Goal: Book appointment/travel/reservation

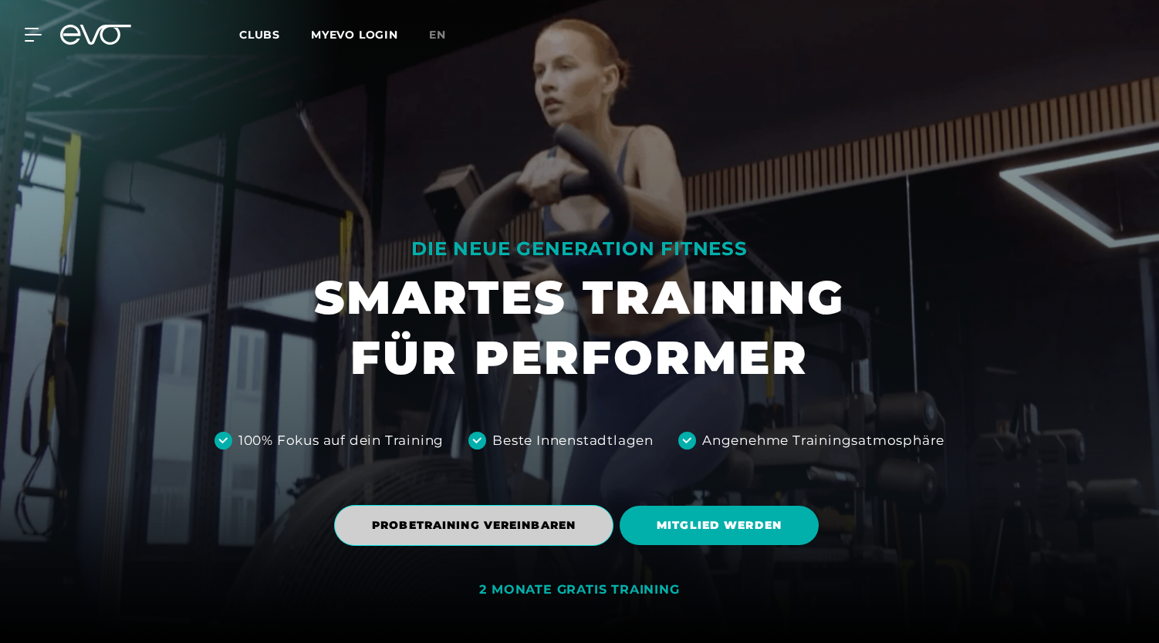
drag, startPoint x: 0, startPoint y: 0, endPoint x: 562, endPoint y: 530, distance: 772.2
click at [562, 530] on span "PROBETRAINING VEREINBAREN" at bounding box center [474, 526] width 204 height 16
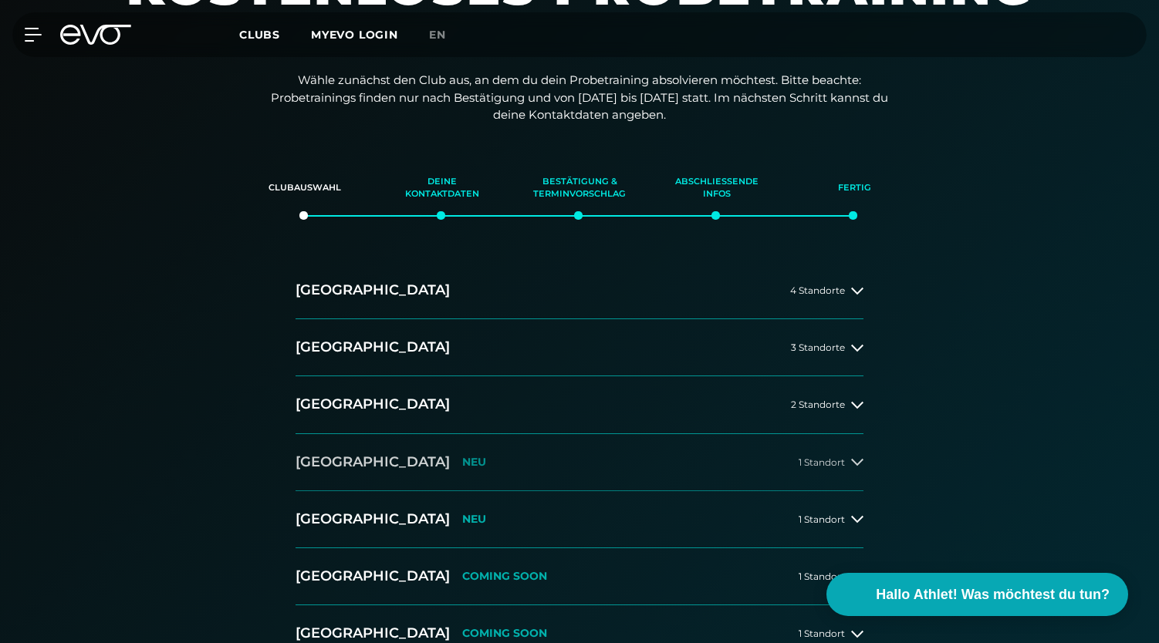
scroll to position [190, 0]
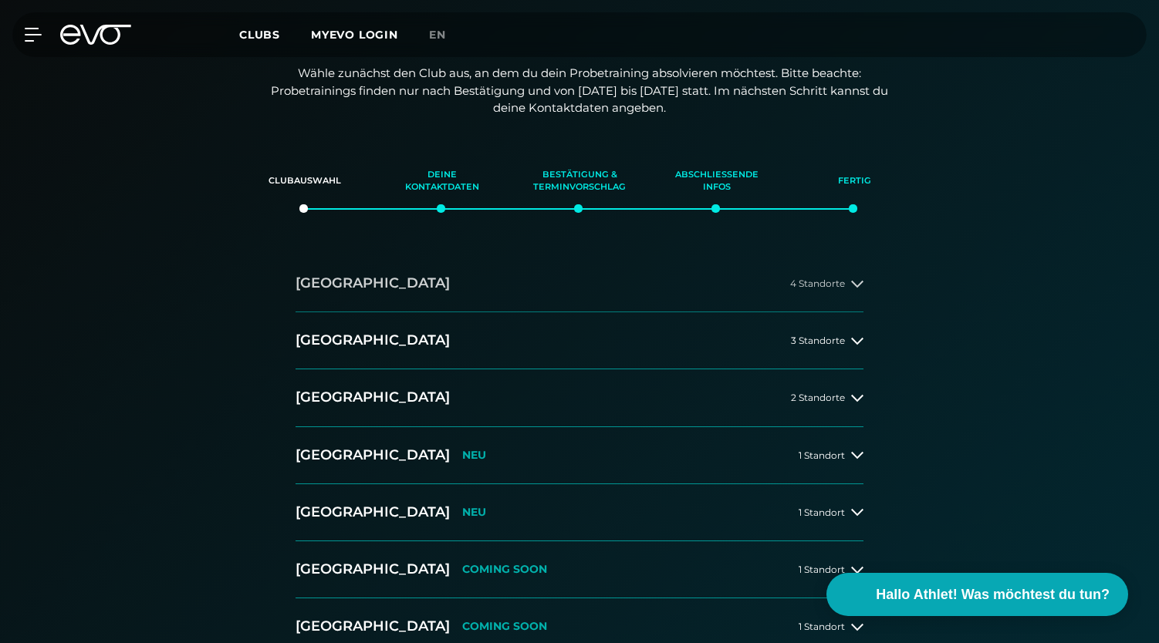
click at [381, 285] on button "Hamburg 4 Standorte" at bounding box center [579, 283] width 568 height 57
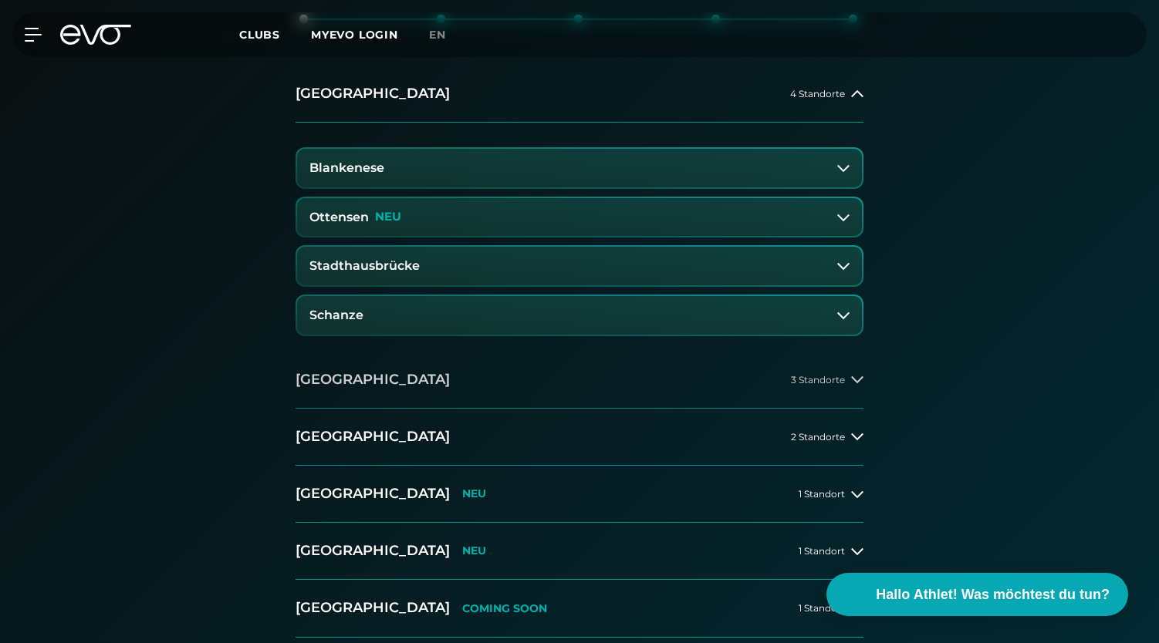
scroll to position [380, 0]
click at [427, 376] on button "Berlin 3 Standorte" at bounding box center [579, 379] width 568 height 57
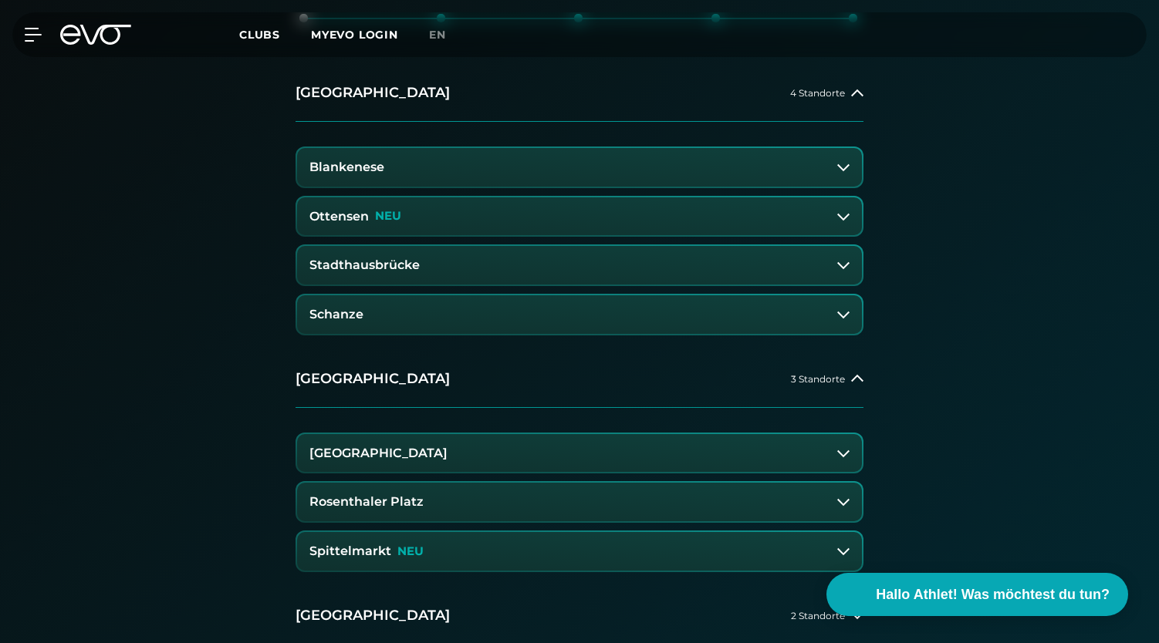
click at [406, 451] on button "Alexanderplatz" at bounding box center [579, 453] width 565 height 39
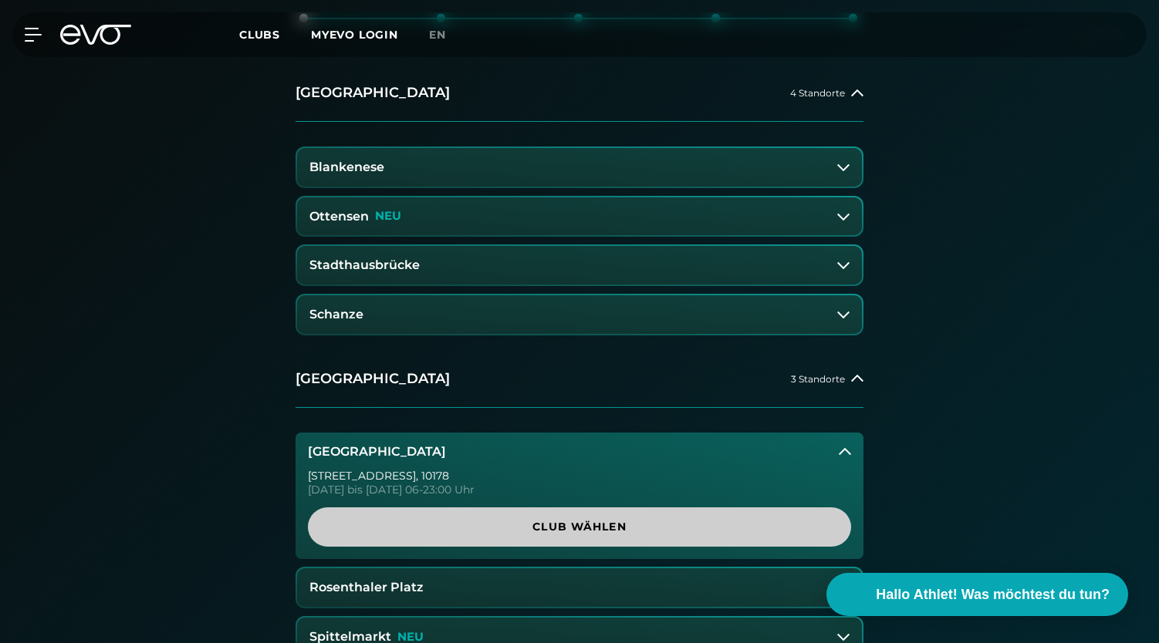
click at [488, 538] on span "Club wählen" at bounding box center [579, 527] width 543 height 39
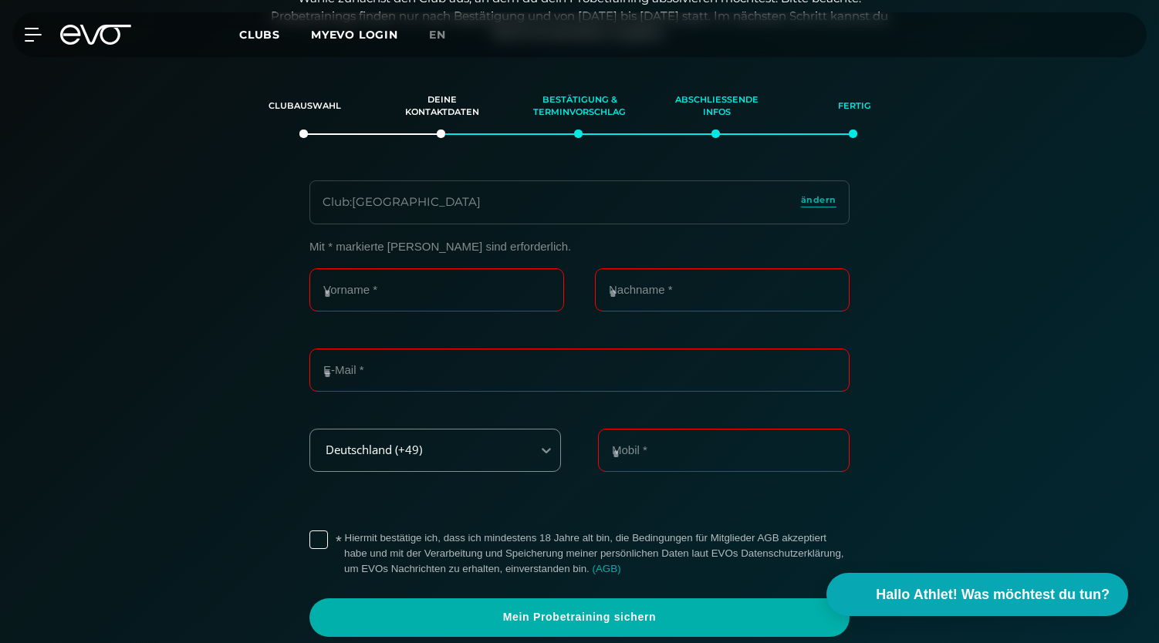
scroll to position [0, 0]
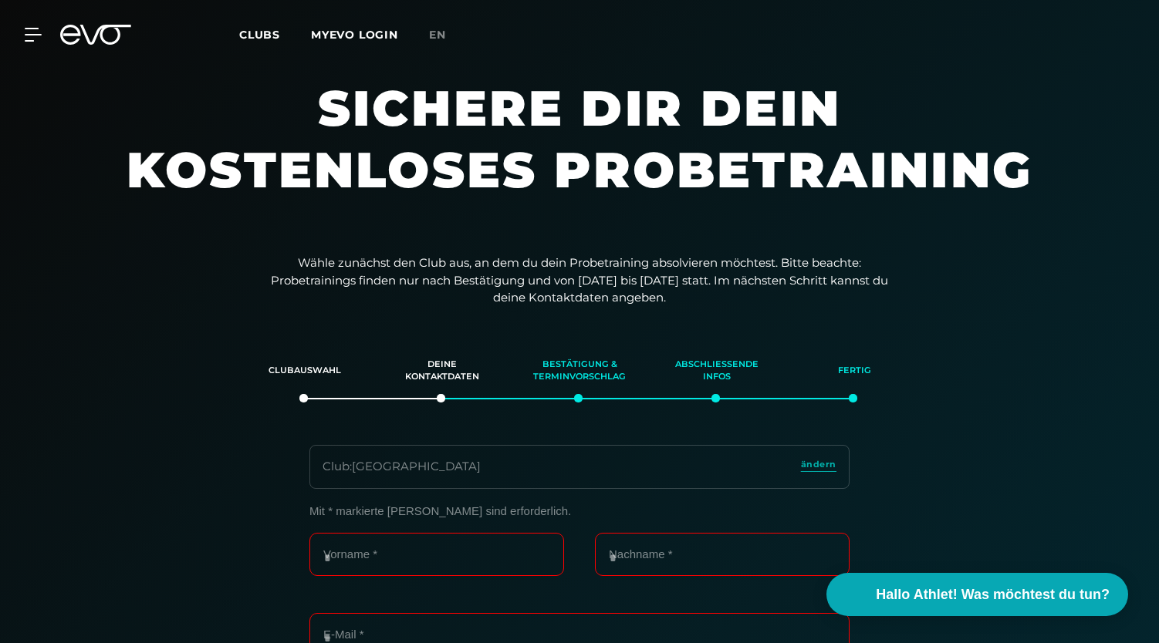
click at [110, 49] on div "MyEVO Login Über EVO Mitgliedschaften Probetraining TAGESPASS EVO Studios Düsse…" at bounding box center [579, 34] width 1153 height 45
click at [99, 33] on icon at bounding box center [95, 35] width 71 height 20
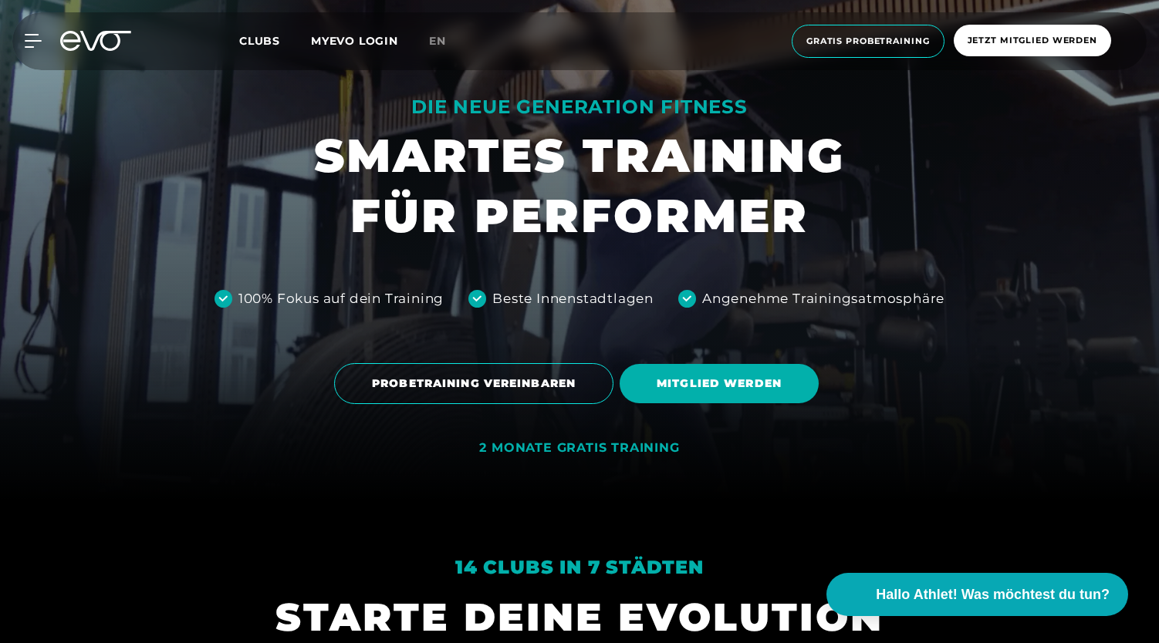
scroll to position [146, 0]
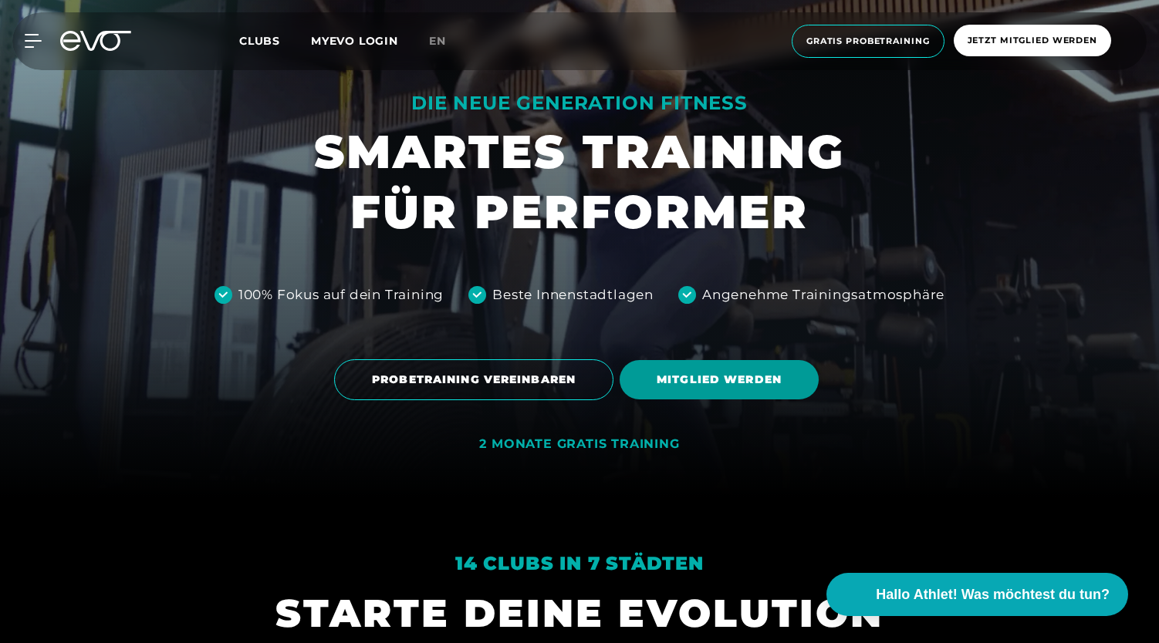
click at [729, 387] on span "MITGLIED WERDEN" at bounding box center [719, 380] width 125 height 16
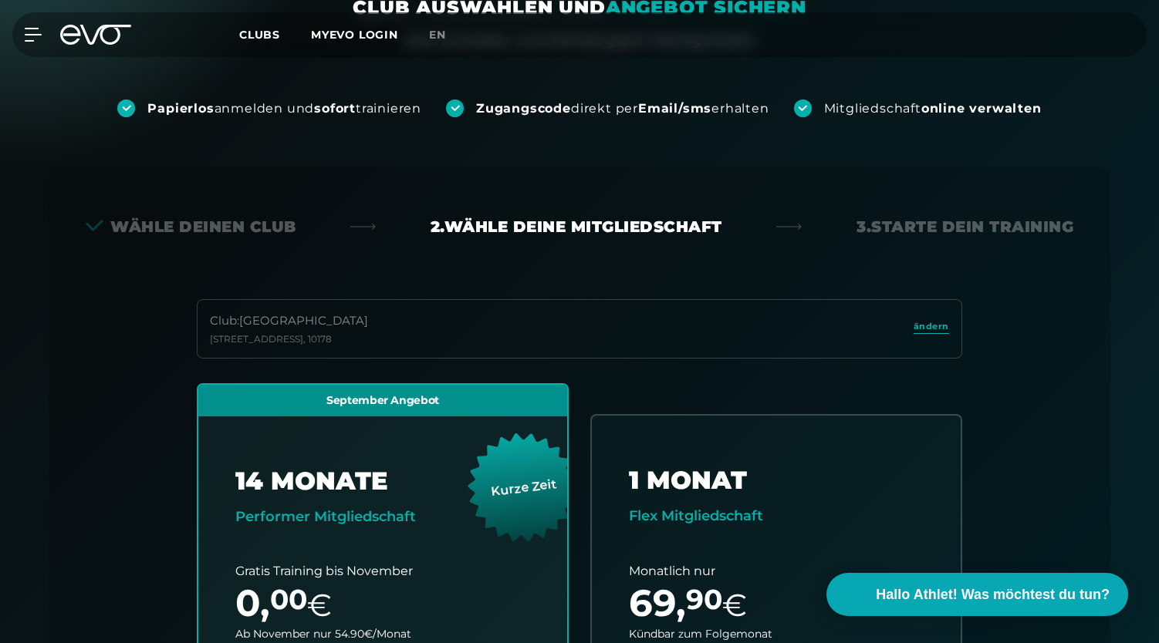
scroll to position [173, 0]
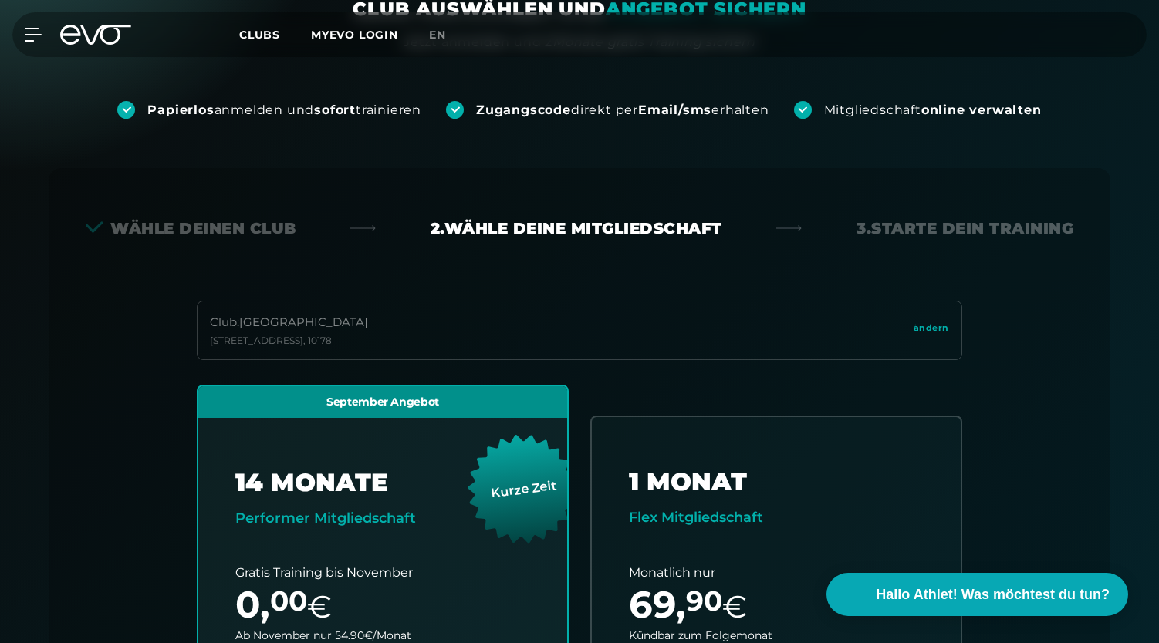
click at [110, 25] on icon at bounding box center [105, 35] width 51 height 20
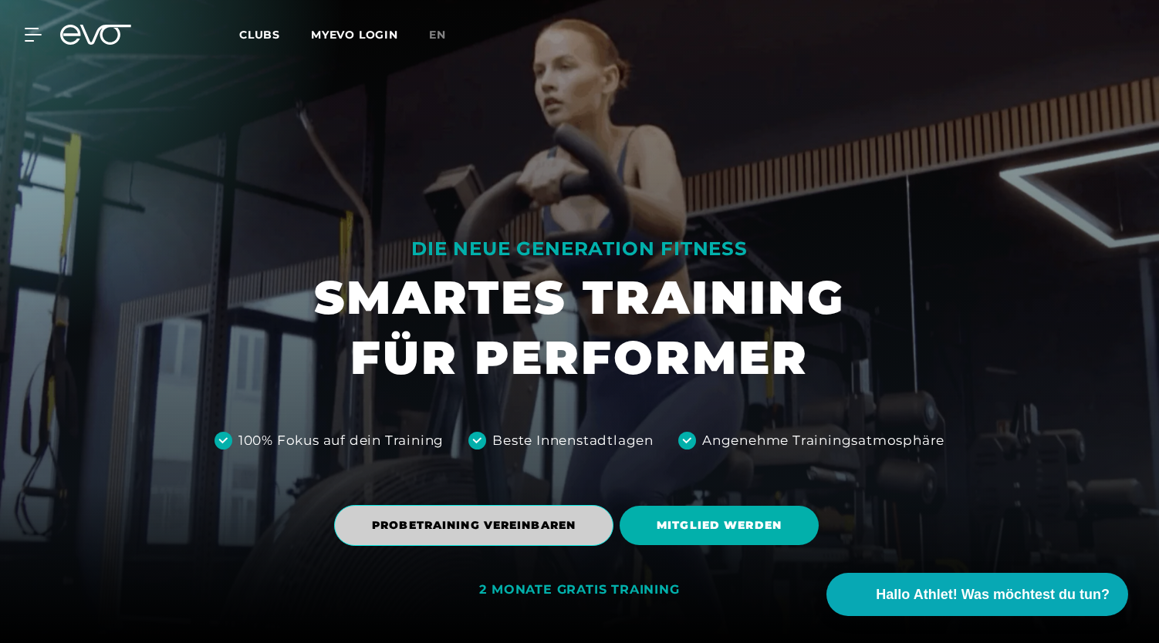
click at [418, 521] on span "PROBETRAINING VEREINBAREN" at bounding box center [474, 526] width 204 height 16
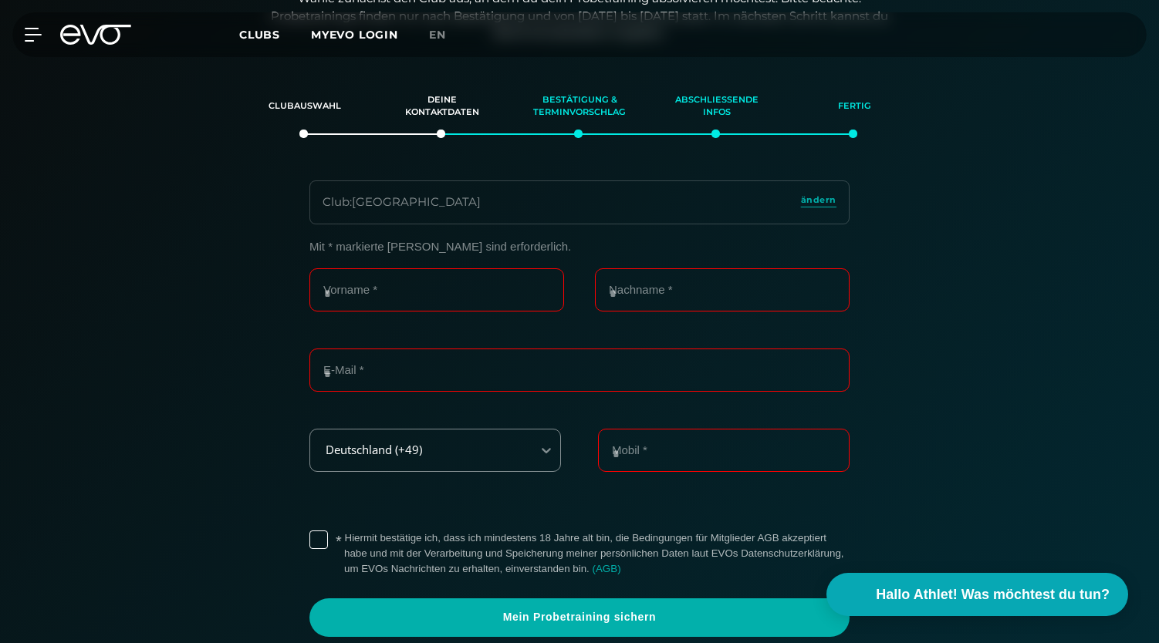
scroll to position [5, 0]
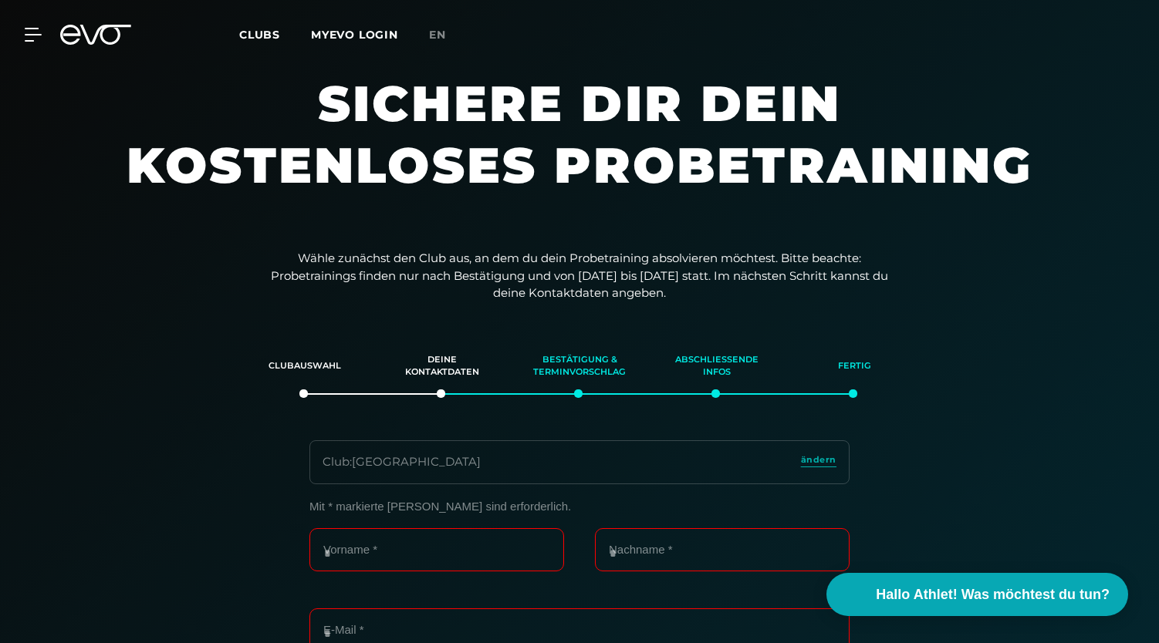
click at [88, 35] on icon at bounding box center [95, 35] width 71 height 20
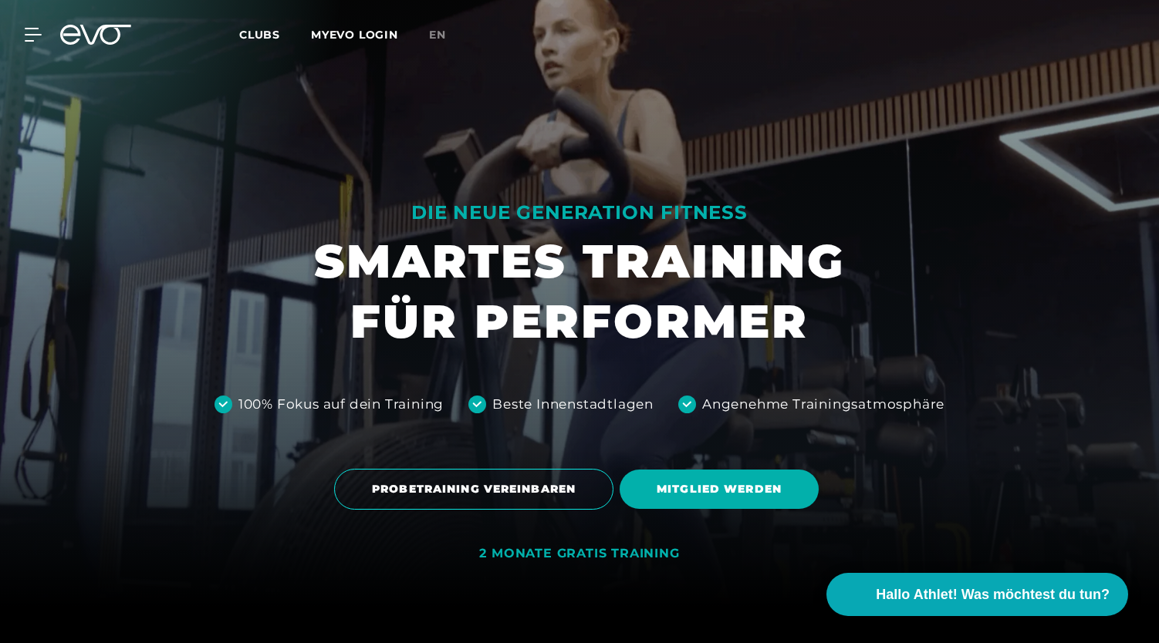
scroll to position [37, 0]
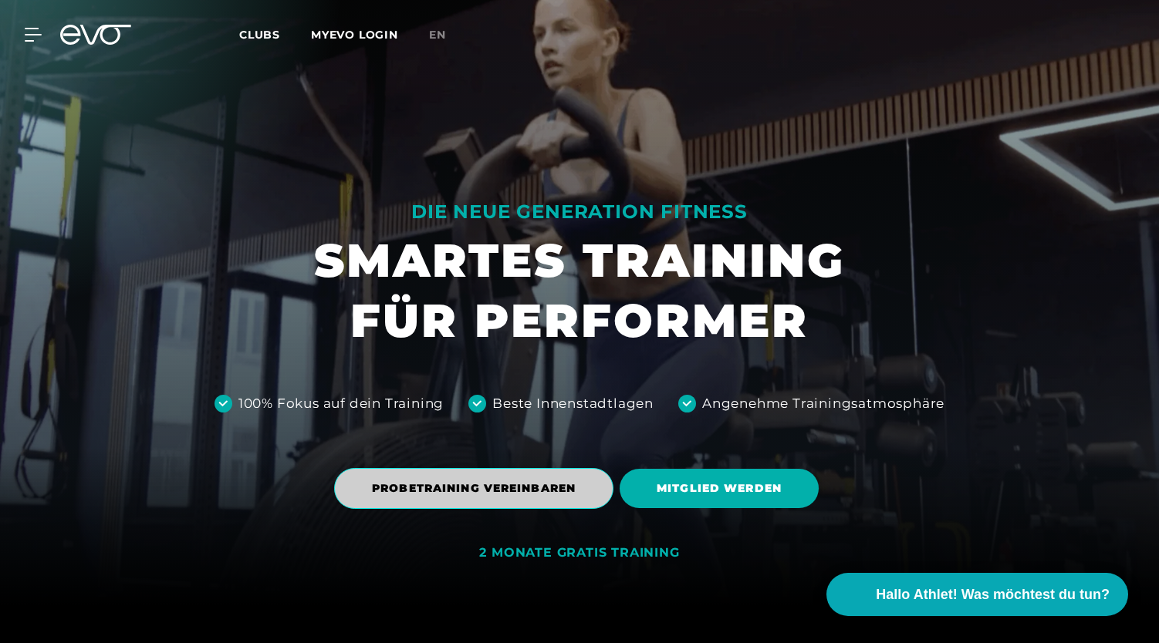
click at [500, 483] on span "PROBETRAINING VEREINBAREN" at bounding box center [474, 489] width 204 height 16
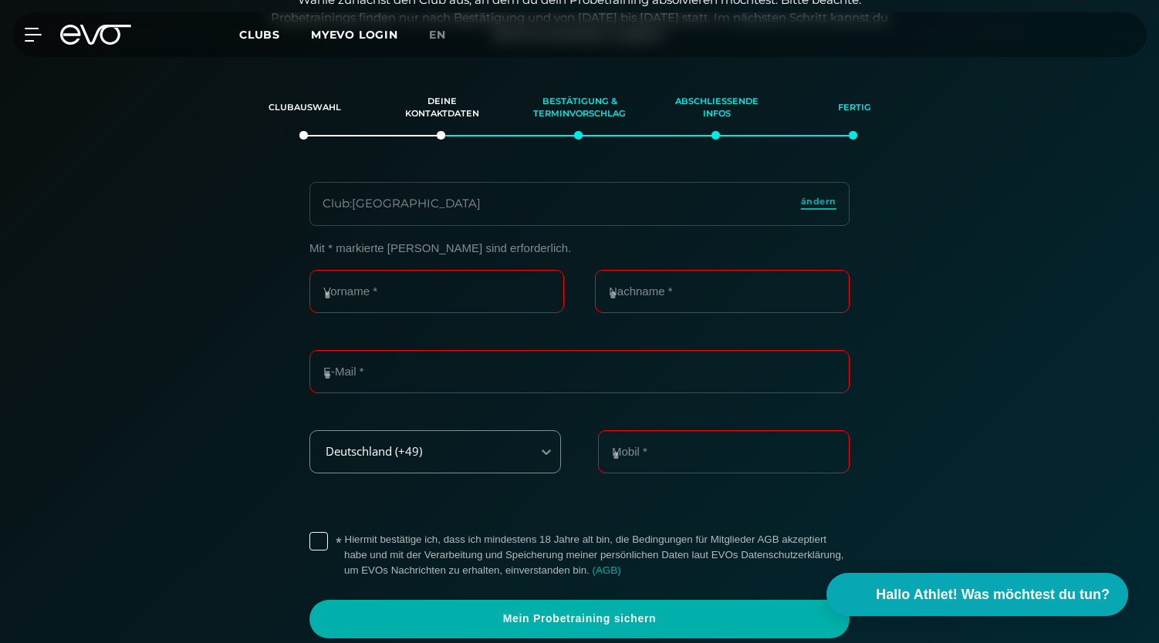
scroll to position [265, 0]
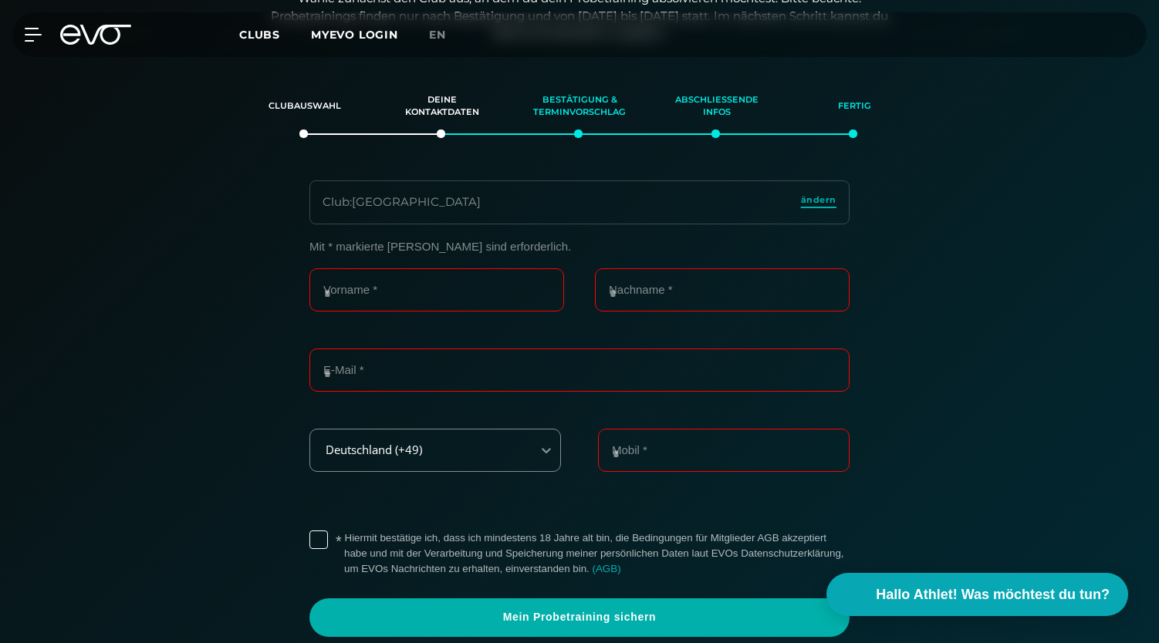
click at [820, 195] on span "ändern" at bounding box center [818, 200] width 35 height 13
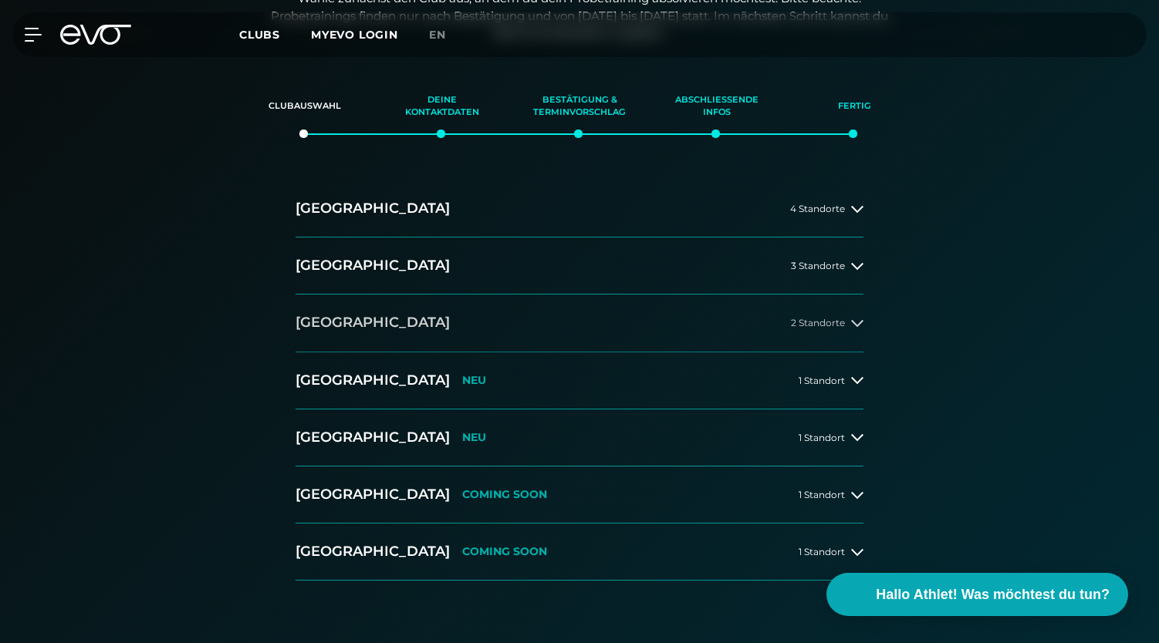
scroll to position [265, 0]
click at [432, 325] on button "[GEOGRAPHIC_DATA] 2 Standorte" at bounding box center [579, 322] width 568 height 57
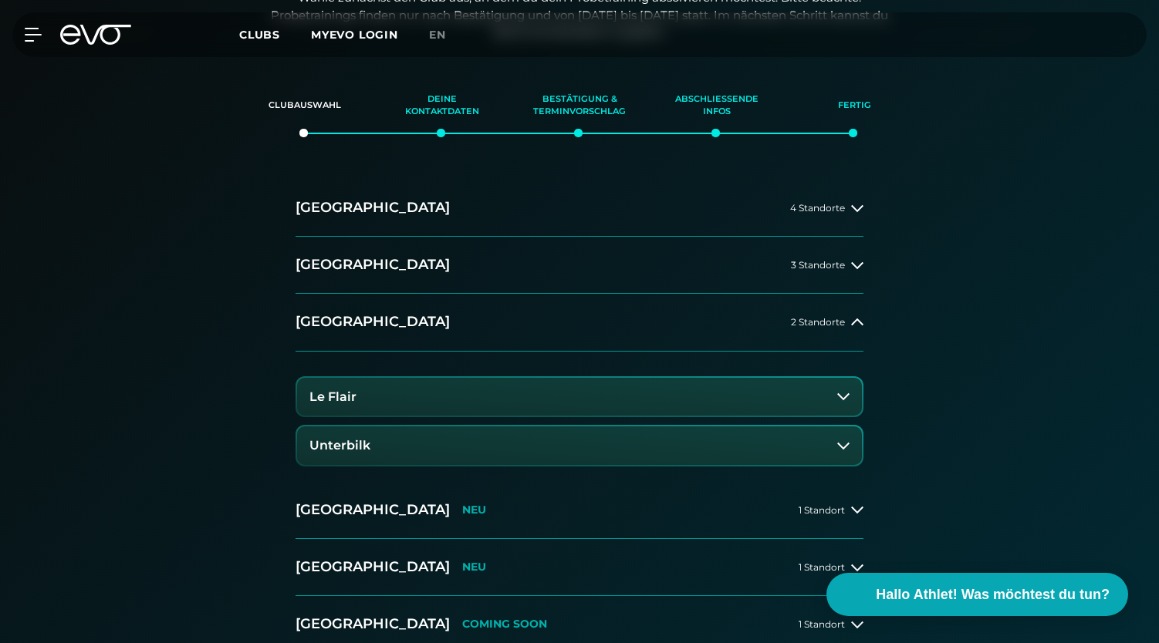
click at [366, 399] on button "Le Flair" at bounding box center [579, 397] width 565 height 39
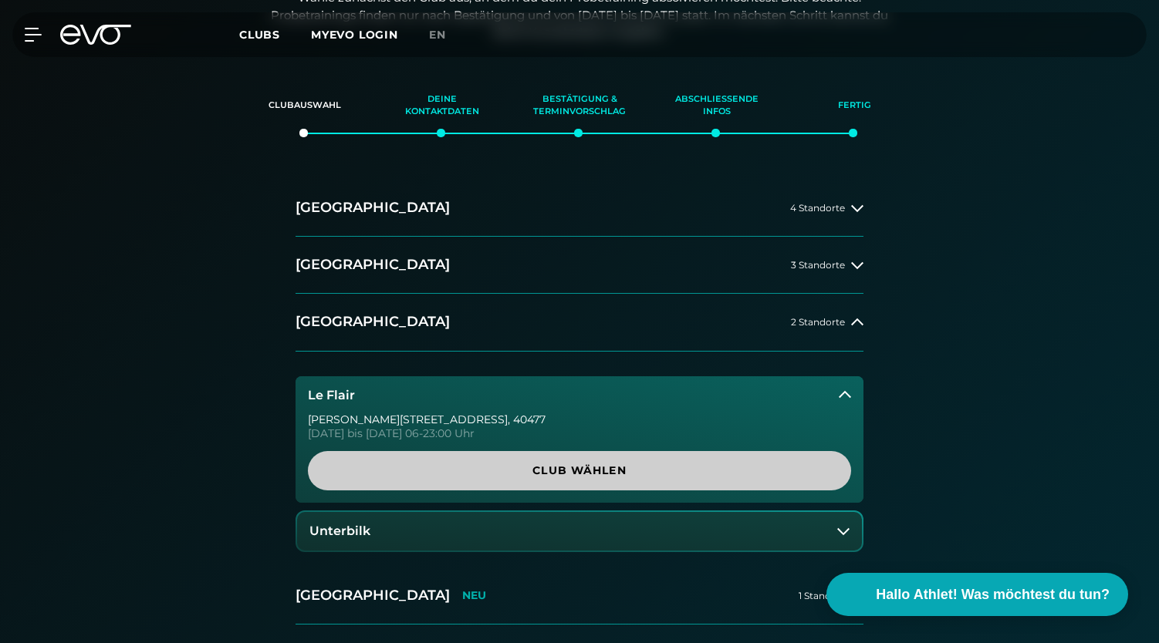
click at [457, 458] on span "Club wählen" at bounding box center [579, 470] width 543 height 39
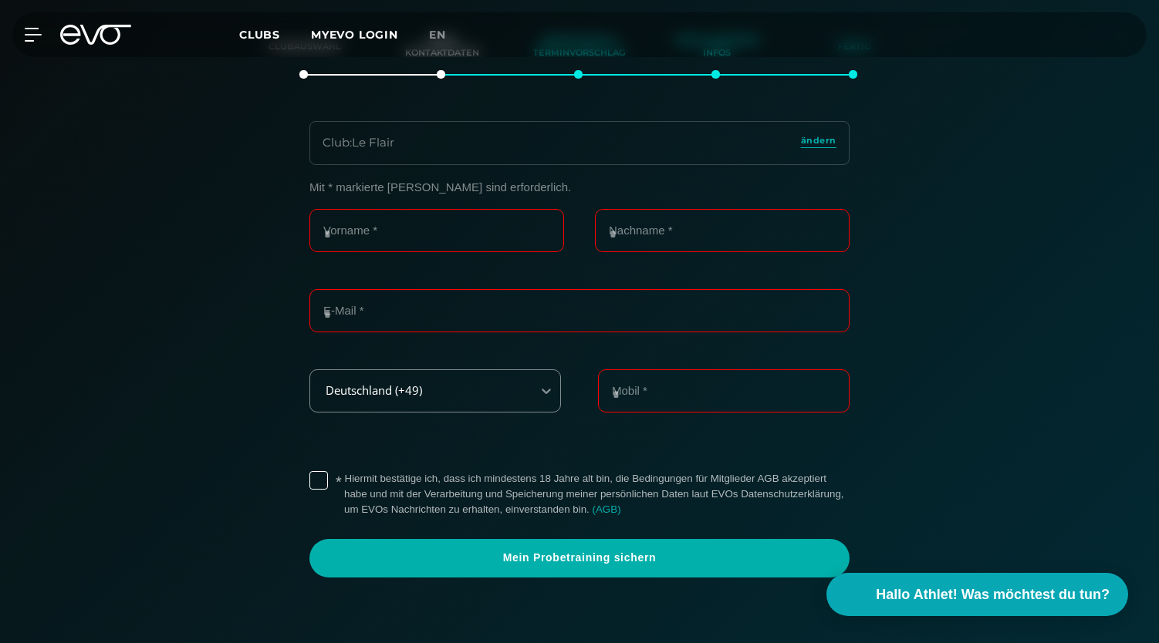
scroll to position [292, 0]
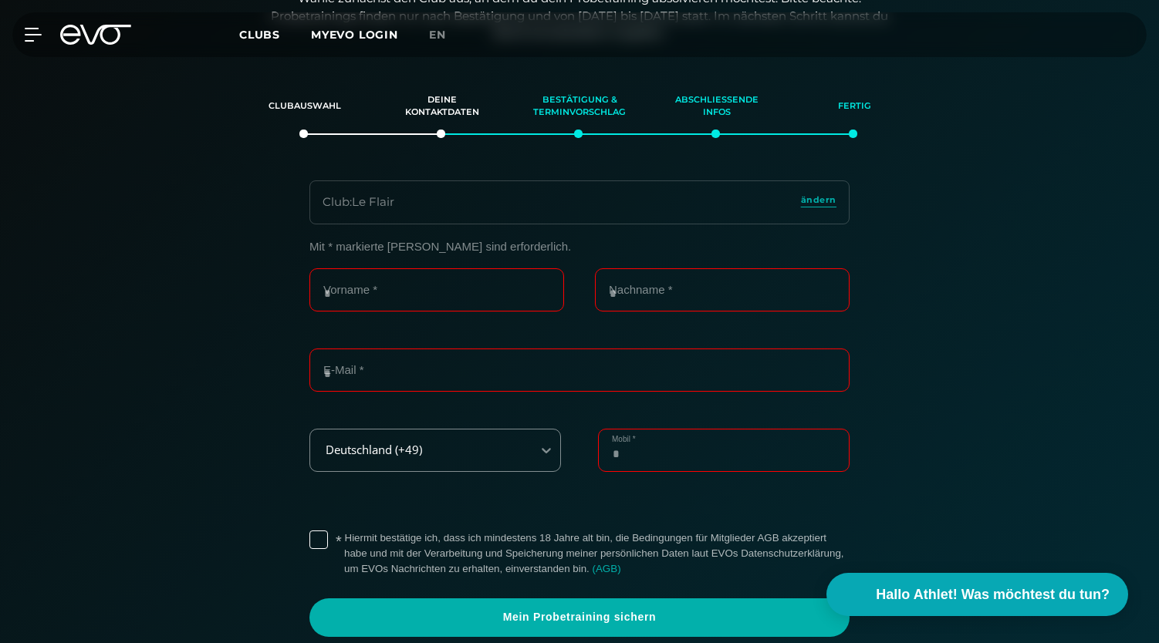
click at [648, 442] on input "Mobil *" at bounding box center [724, 450] width 252 height 43
click at [940, 268] on div "Mit * markierte Felder sind erforderlich. Vorname * Nachname * E-Mail * Deutsch…" at bounding box center [579, 438] width 1065 height 397
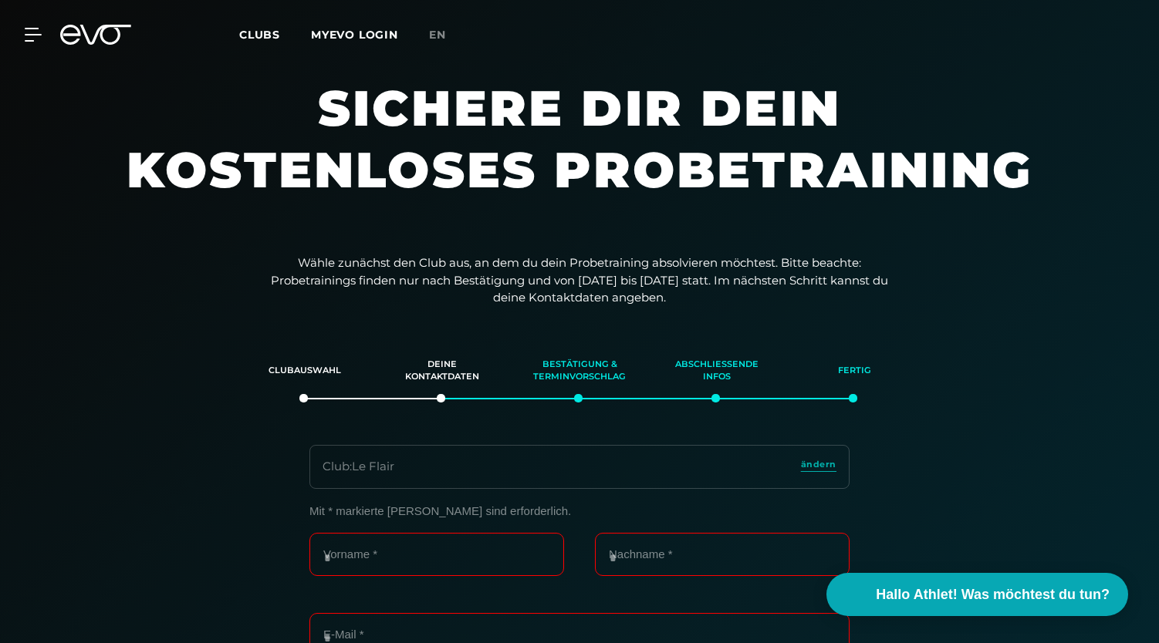
click at [88, 35] on icon at bounding box center [95, 35] width 71 height 20
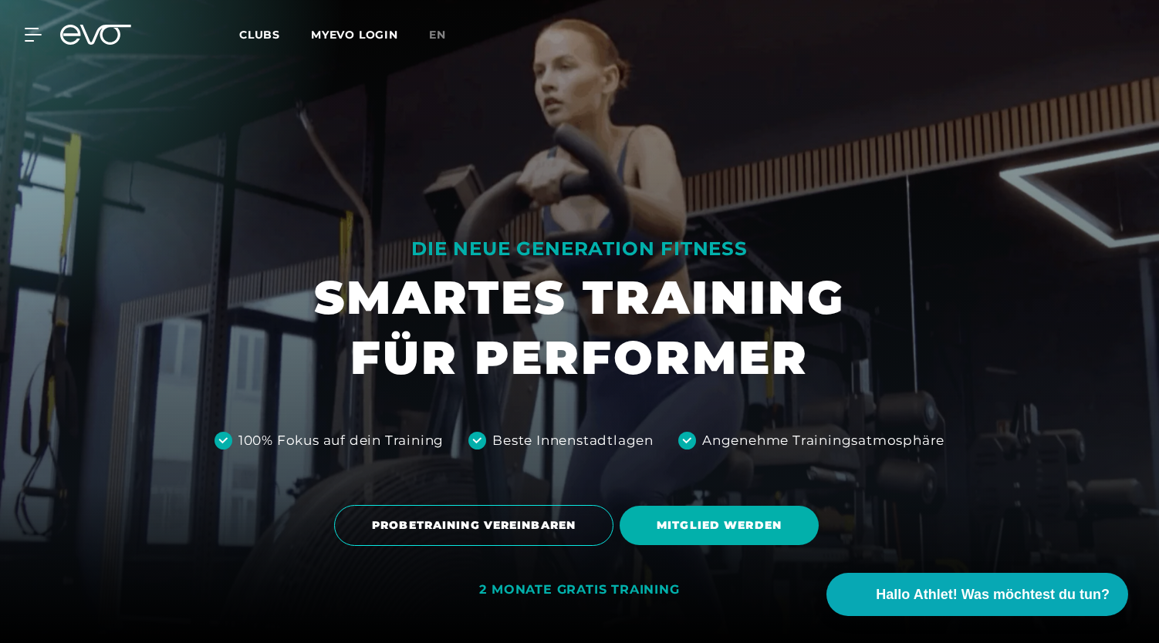
click at [52, 214] on div at bounding box center [579, 321] width 1159 height 643
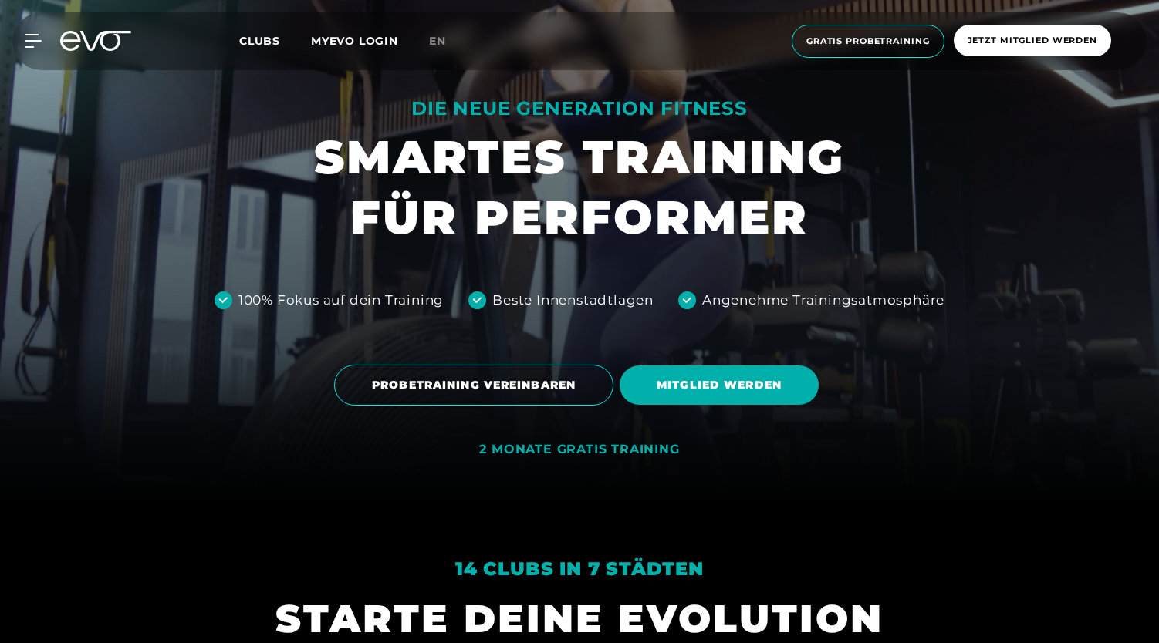
scroll to position [203, 0]
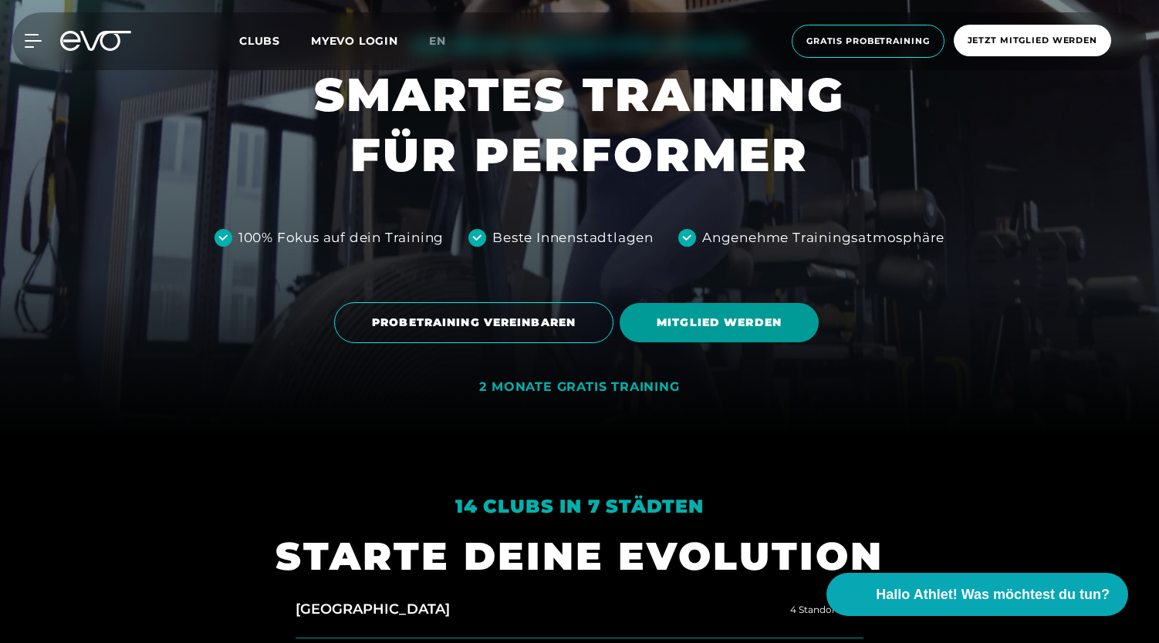
click at [741, 325] on span "MITGLIED WERDEN" at bounding box center [719, 323] width 125 height 16
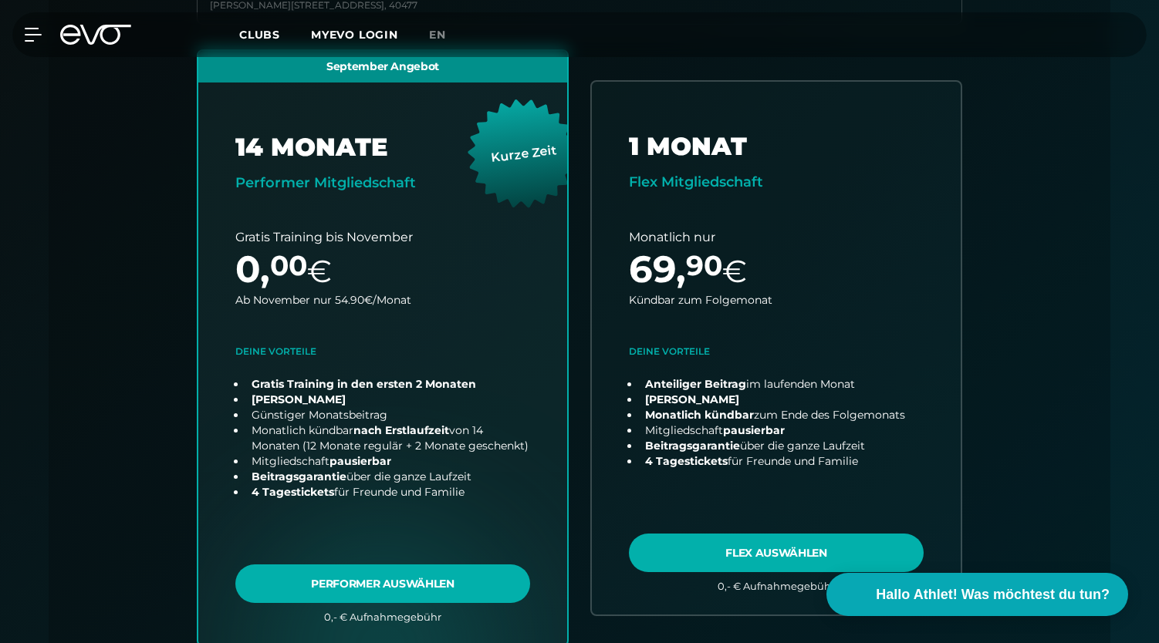
scroll to position [518, 0]
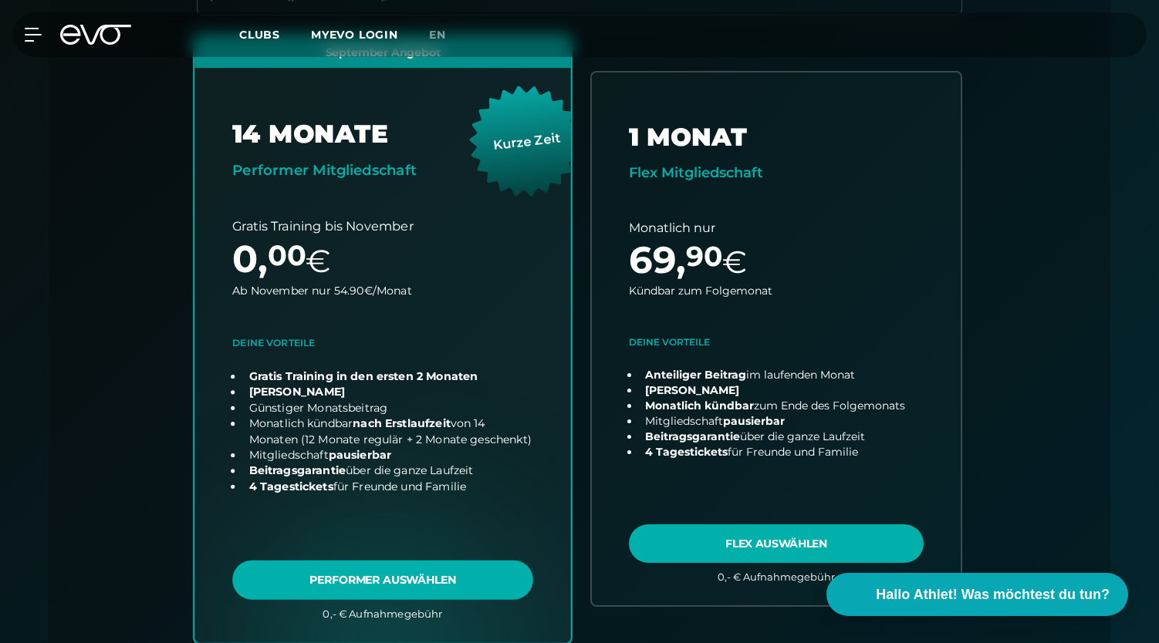
click at [457, 588] on link "choose plan" at bounding box center [382, 338] width 376 height 607
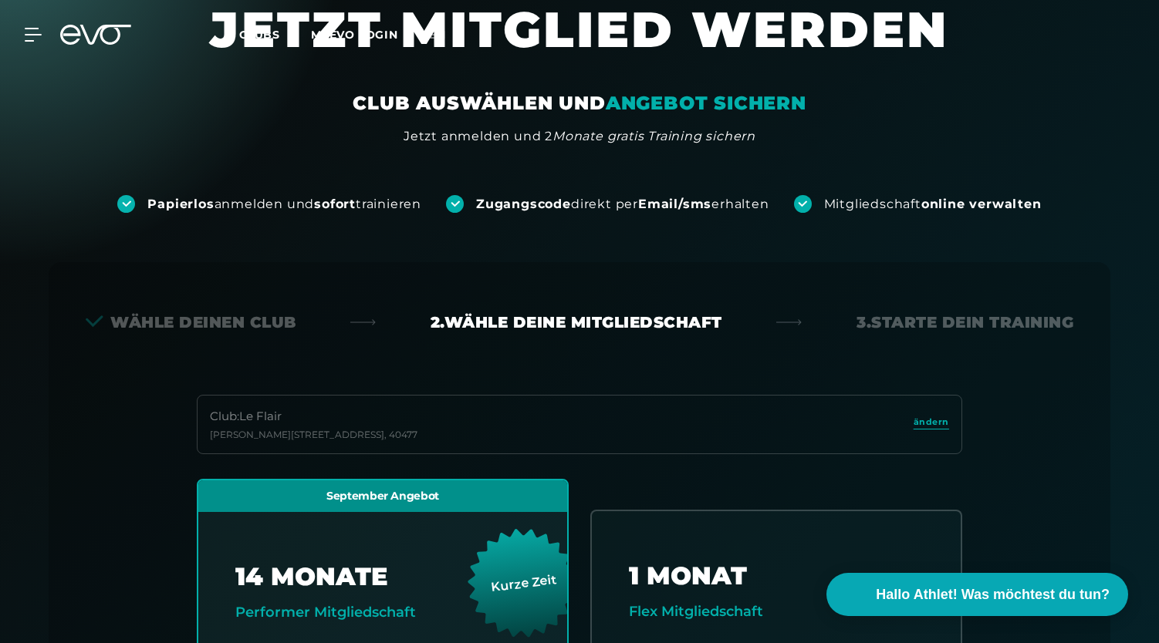
scroll to position [0, 0]
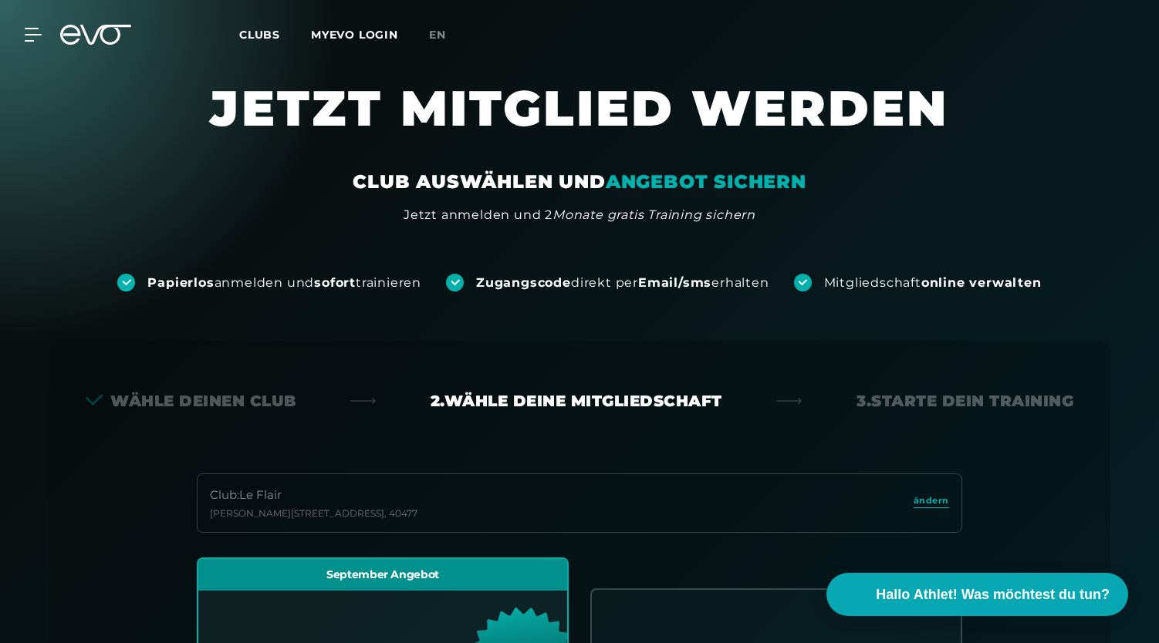
click at [86, 40] on icon at bounding box center [95, 35] width 71 height 20
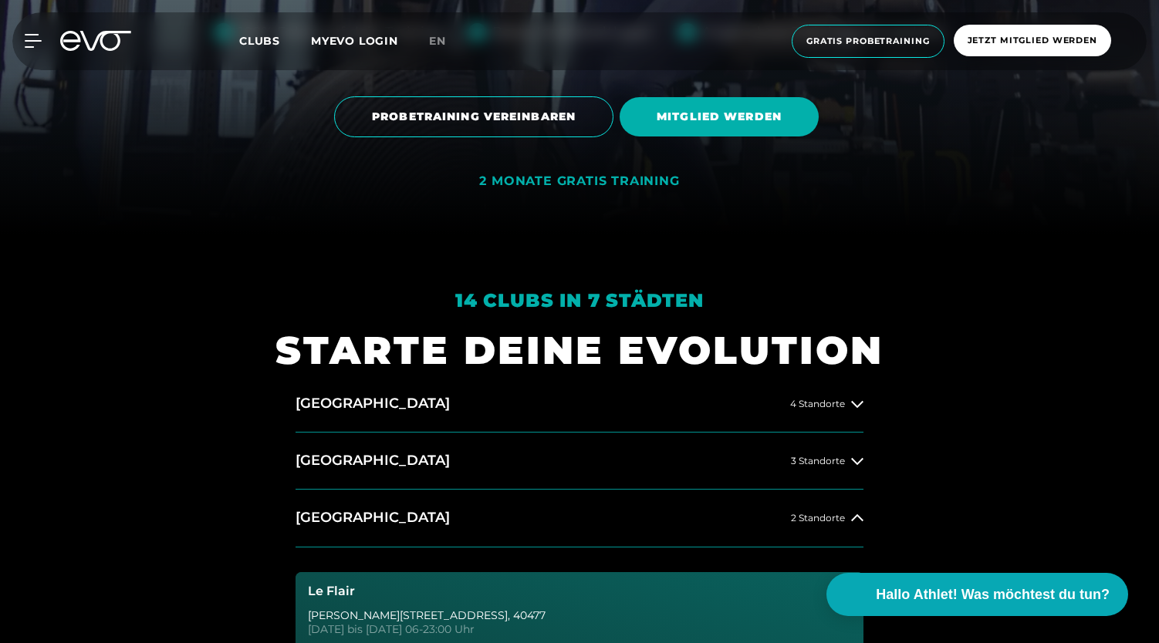
scroll to position [566, 0]
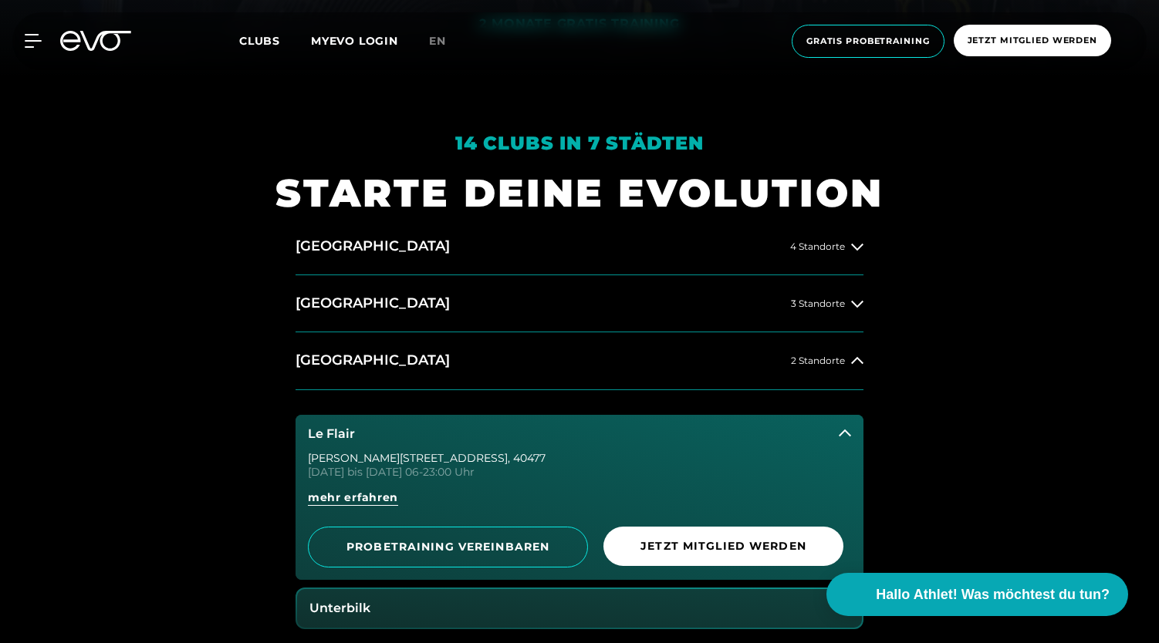
click at [846, 430] on icon at bounding box center [845, 433] width 12 height 12
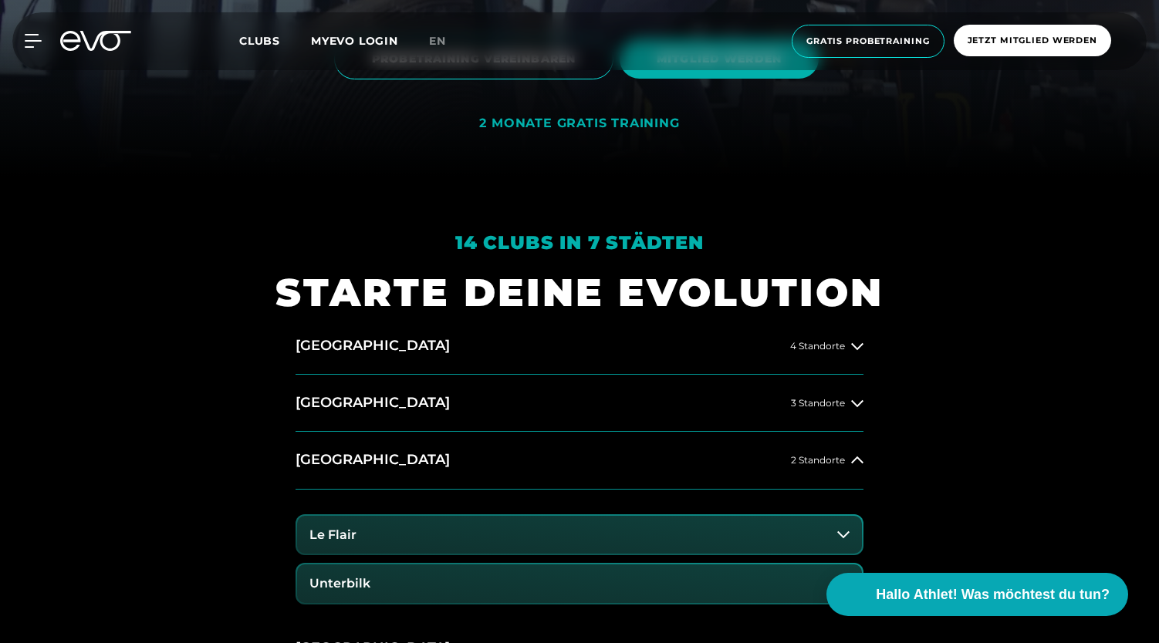
scroll to position [665, 0]
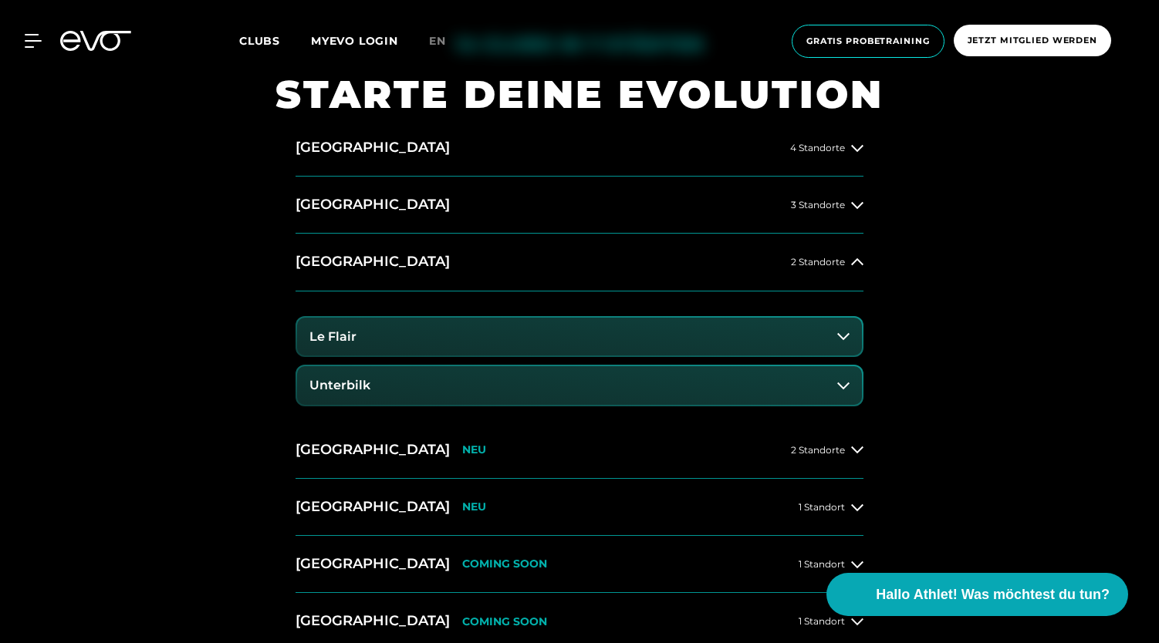
click at [844, 334] on icon at bounding box center [843, 336] width 12 height 12
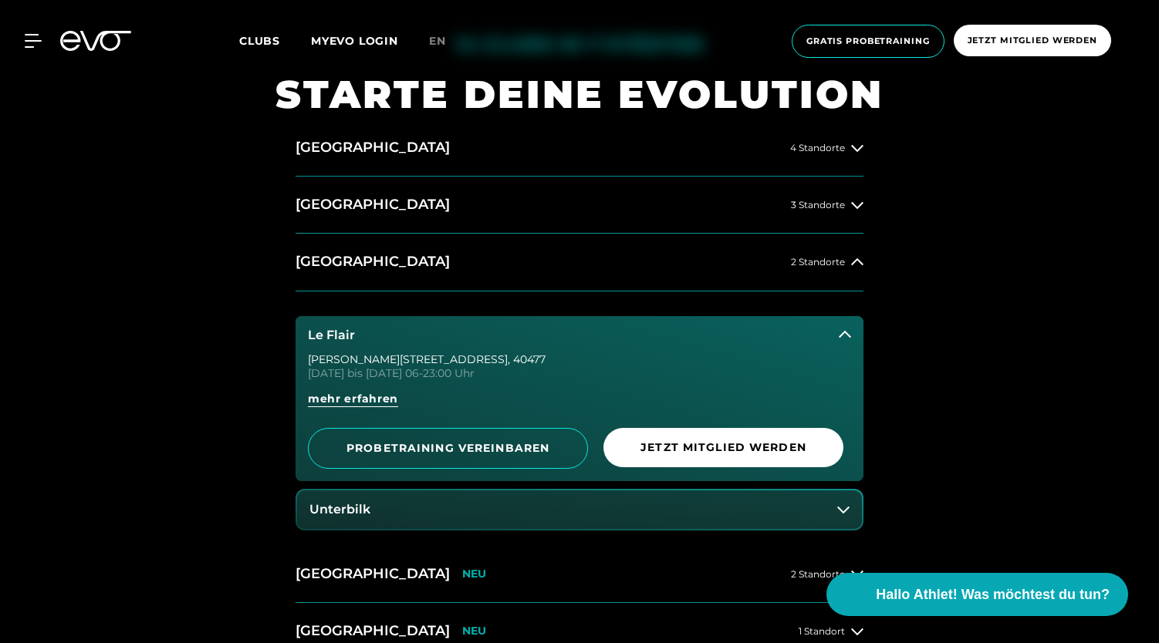
click at [844, 334] on icon at bounding box center [845, 335] width 12 height 12
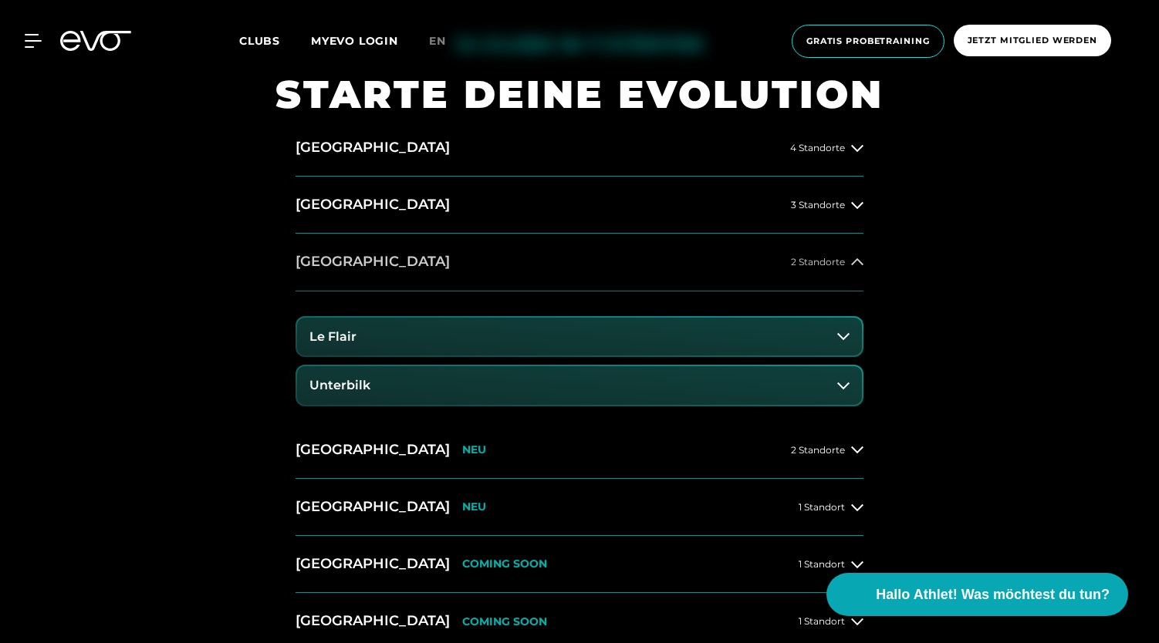
click at [838, 257] on span "2 Standorte" at bounding box center [818, 262] width 54 height 10
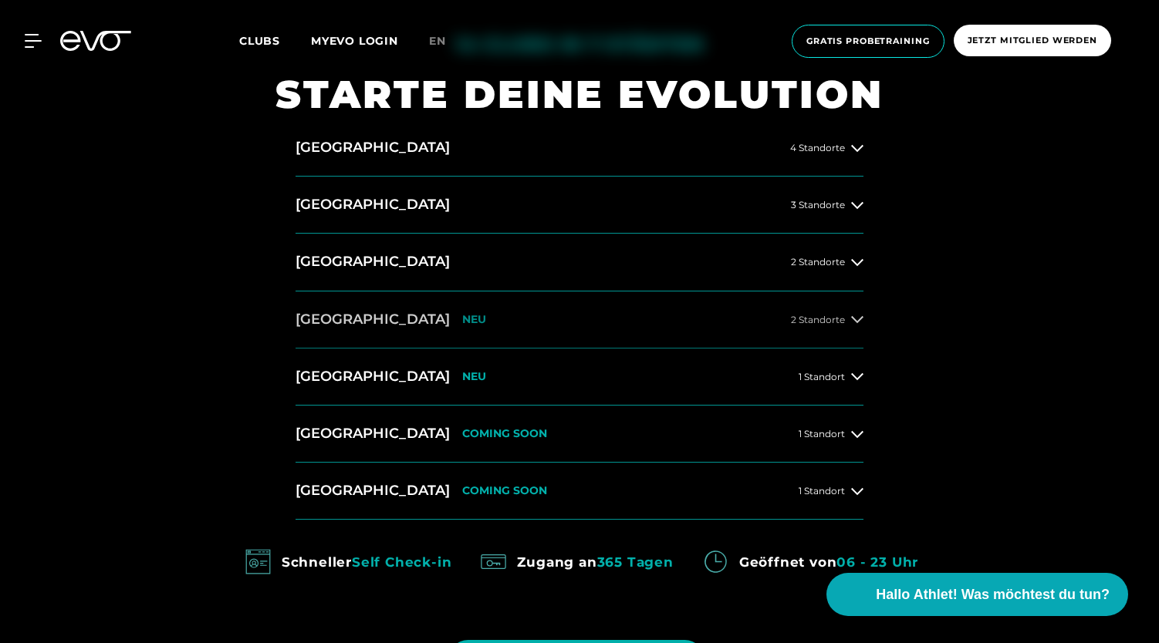
click at [842, 309] on button "[GEOGRAPHIC_DATA] NEU 2 Standorte" at bounding box center [579, 320] width 568 height 57
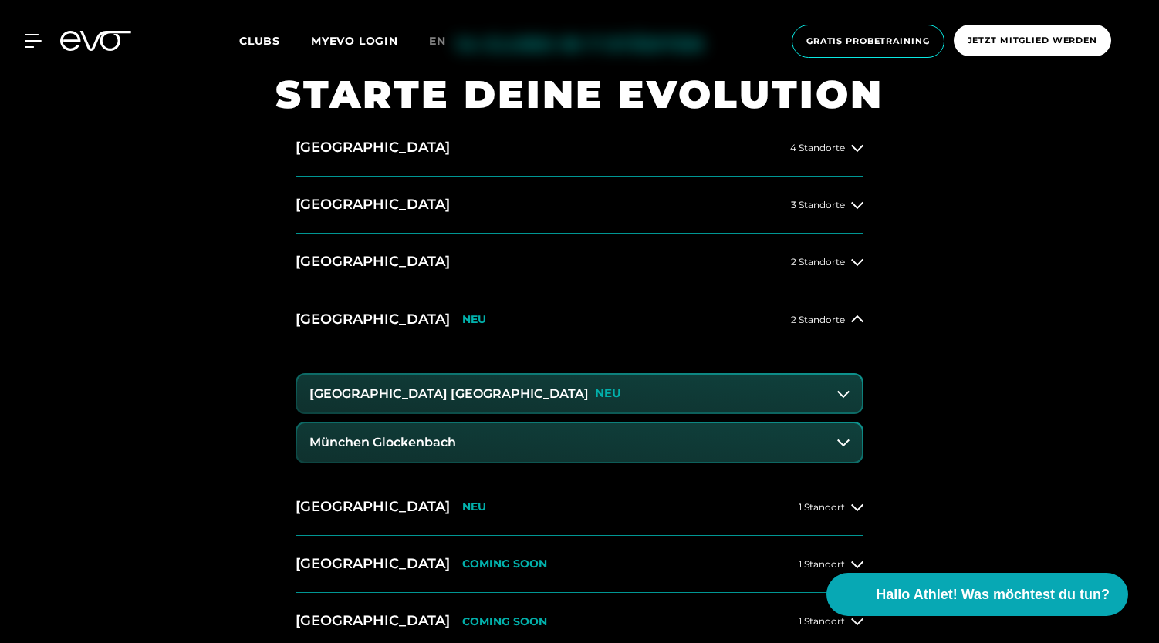
click at [839, 397] on icon at bounding box center [843, 394] width 12 height 12
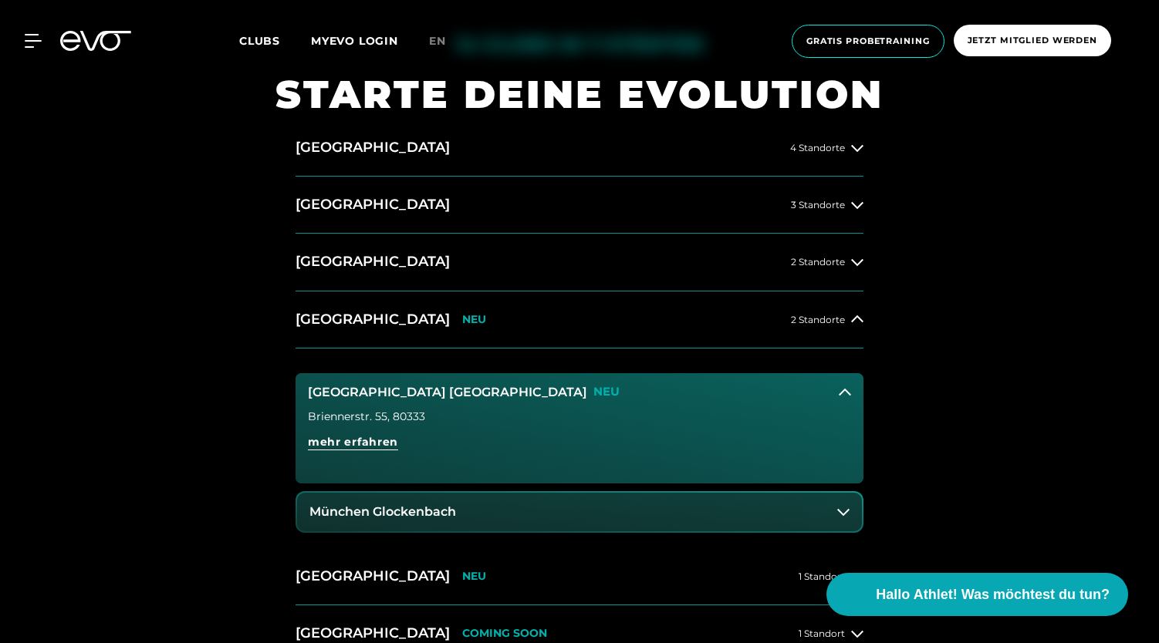
click at [506, 512] on button "München Glockenbach" at bounding box center [579, 512] width 565 height 39
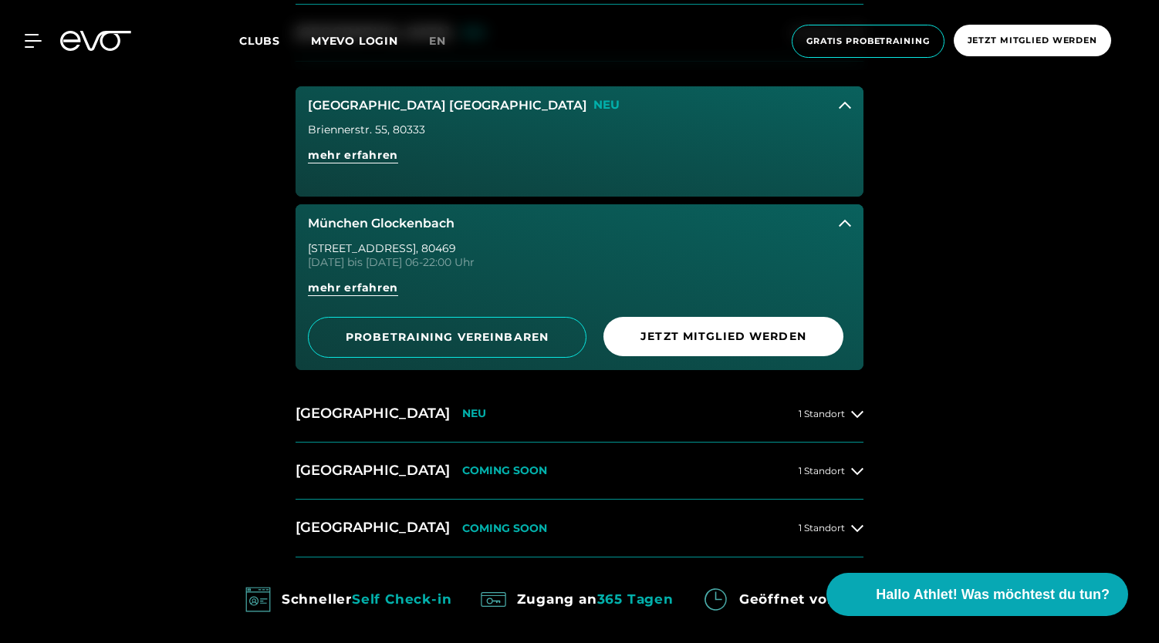
scroll to position [954, 0]
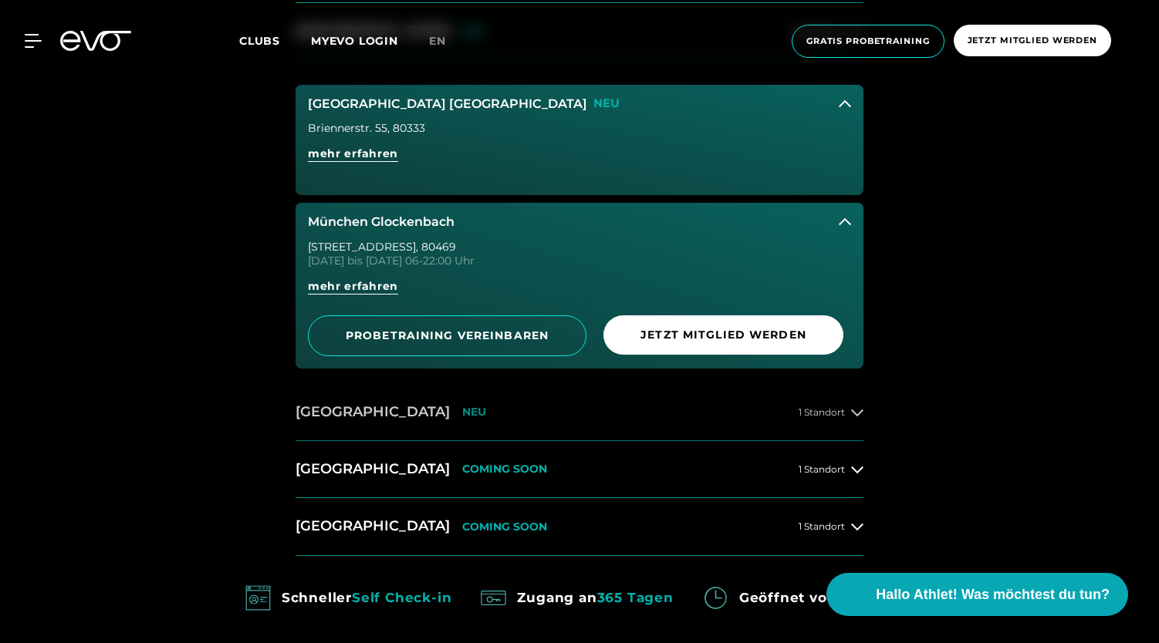
click at [462, 411] on p "NEU" at bounding box center [474, 412] width 24 height 13
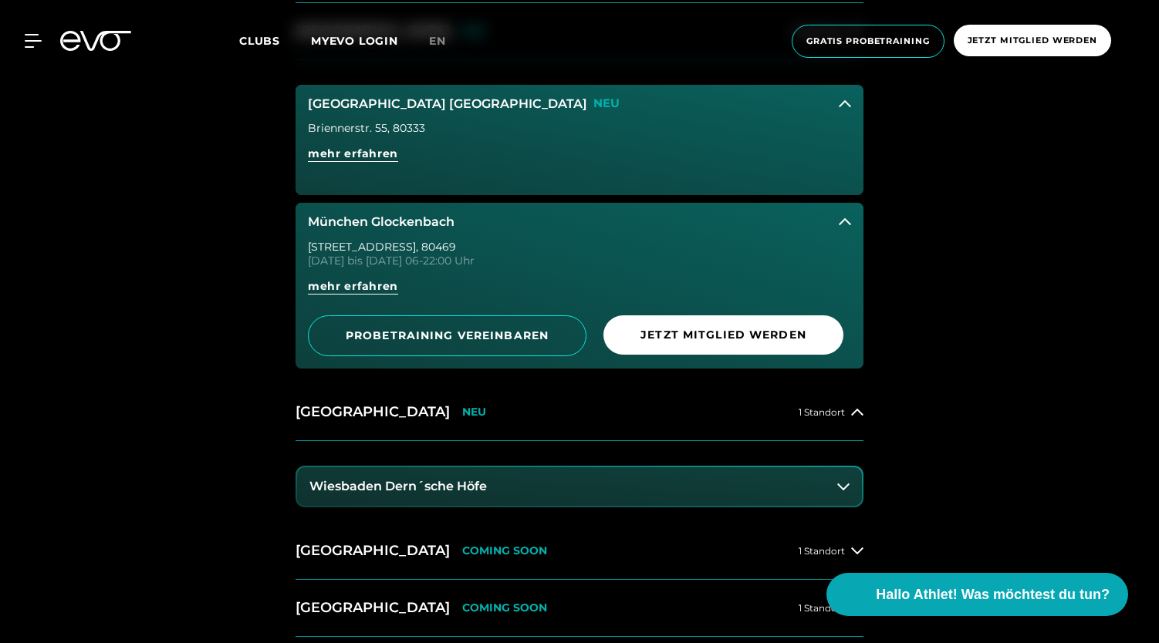
click at [391, 495] on button "Wiesbaden Dern´sche Höfe" at bounding box center [579, 487] width 565 height 39
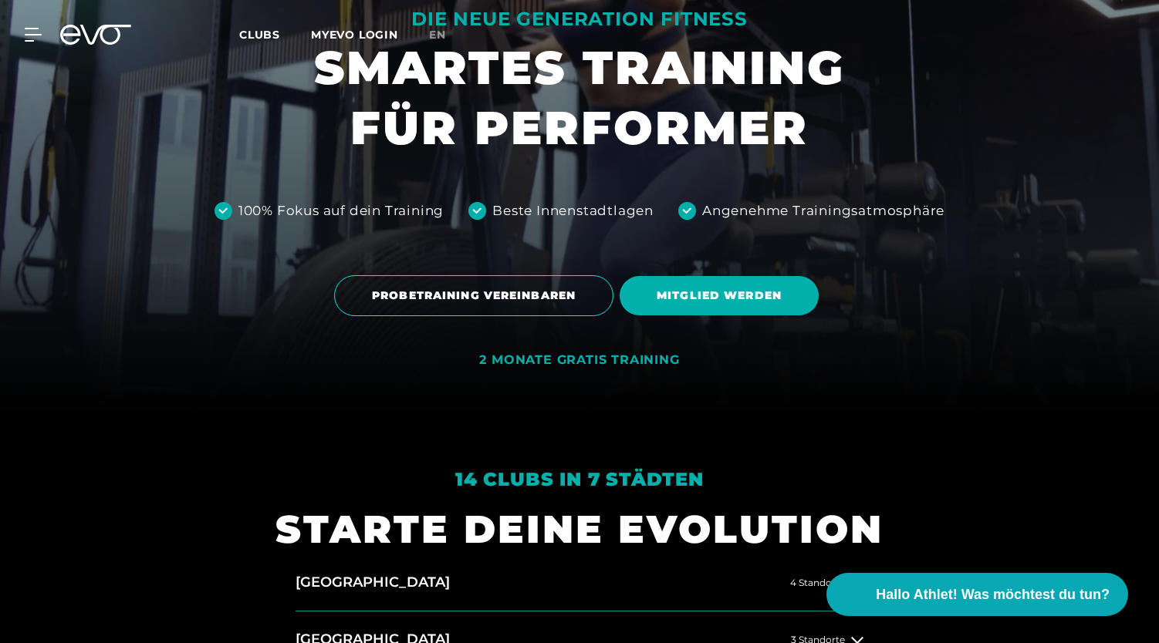
scroll to position [0, 0]
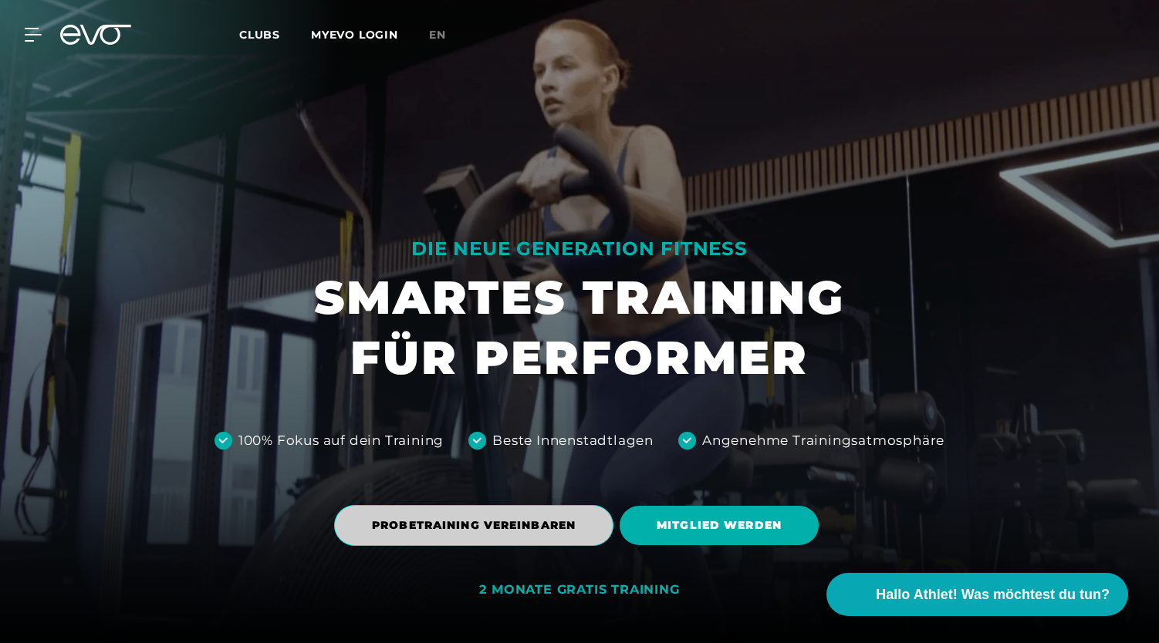
click at [505, 522] on span "PROBETRAINING VEREINBAREN" at bounding box center [474, 526] width 204 height 16
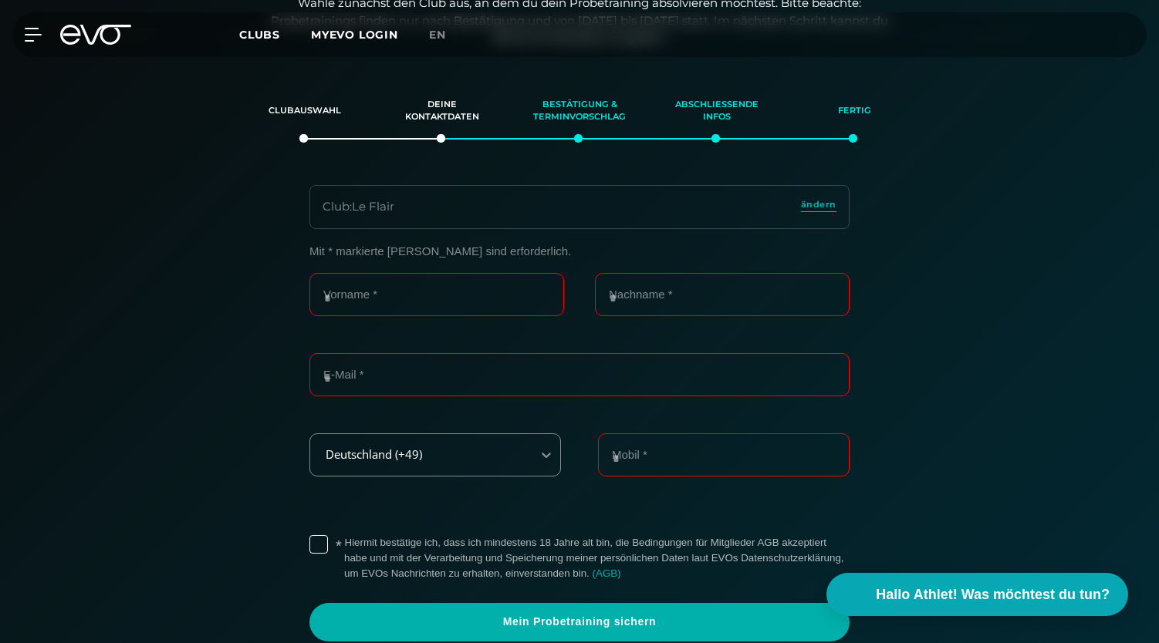
scroll to position [265, 0]
